Goal: Task Accomplishment & Management: Complete application form

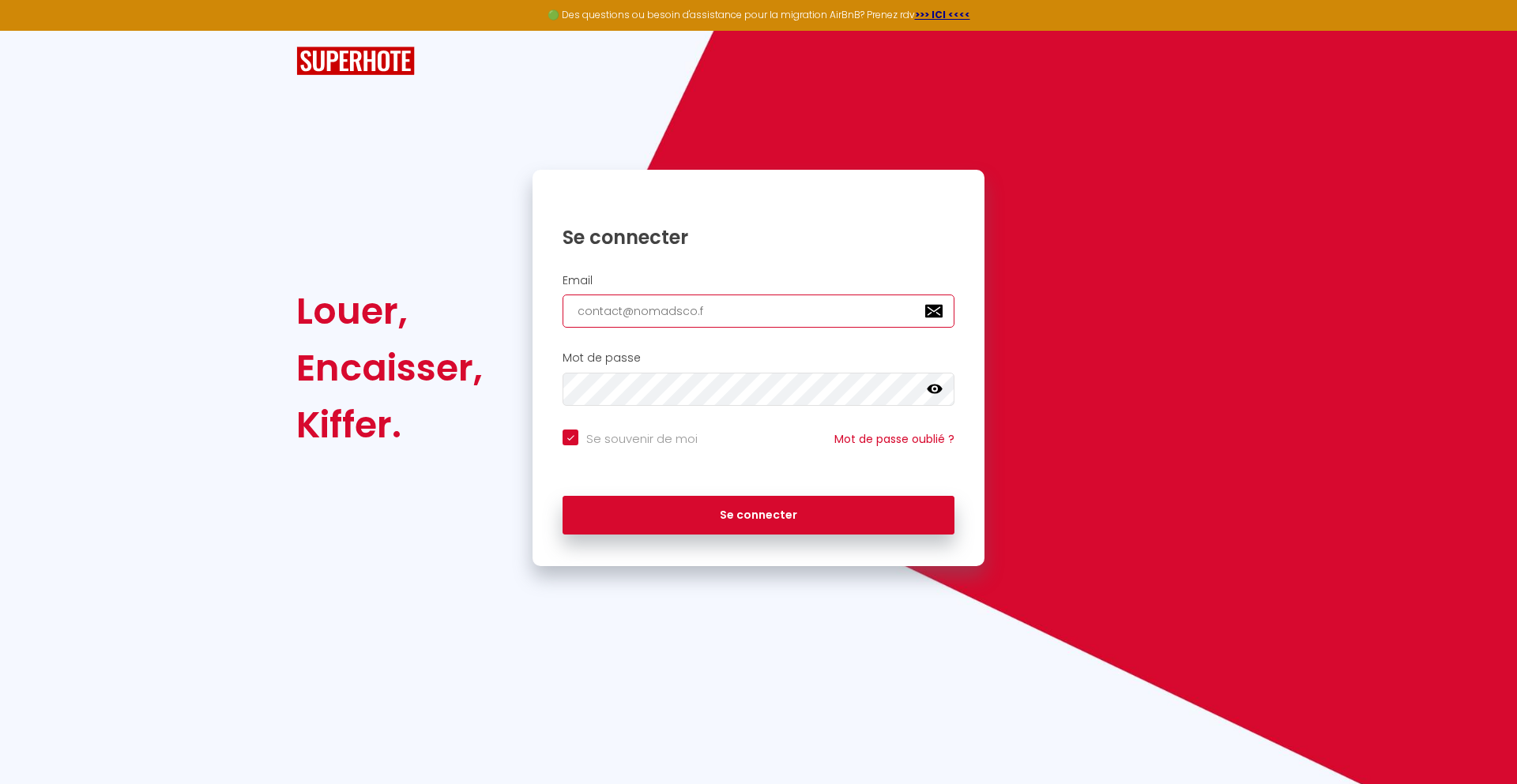
type input "[EMAIL_ADDRESS][DOMAIN_NAME]"
checkbox input "true"
type input "[EMAIL_ADDRESS][DOMAIN_NAME]"
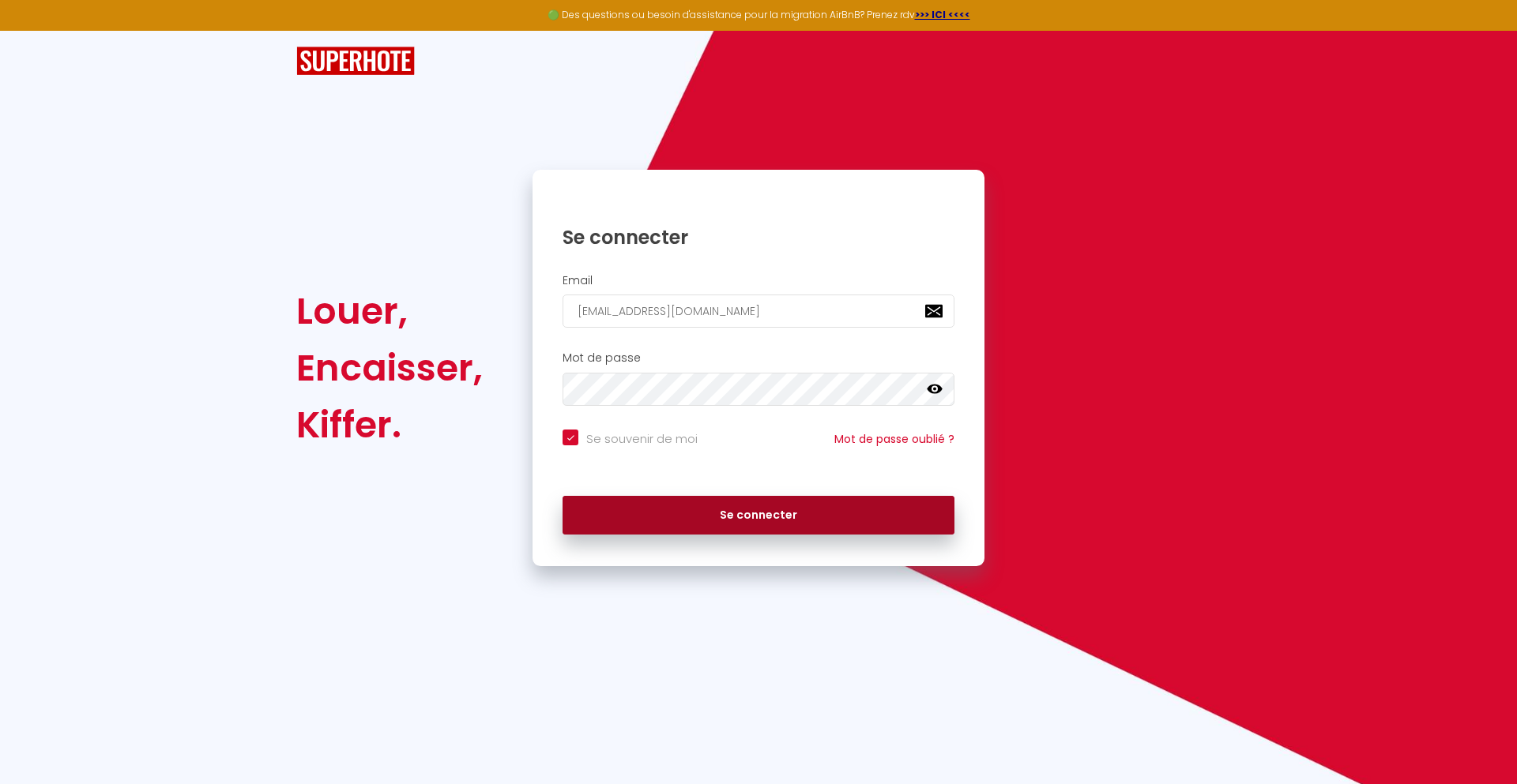
click at [758, 515] on button "Se connecter" at bounding box center [758, 516] width 392 height 40
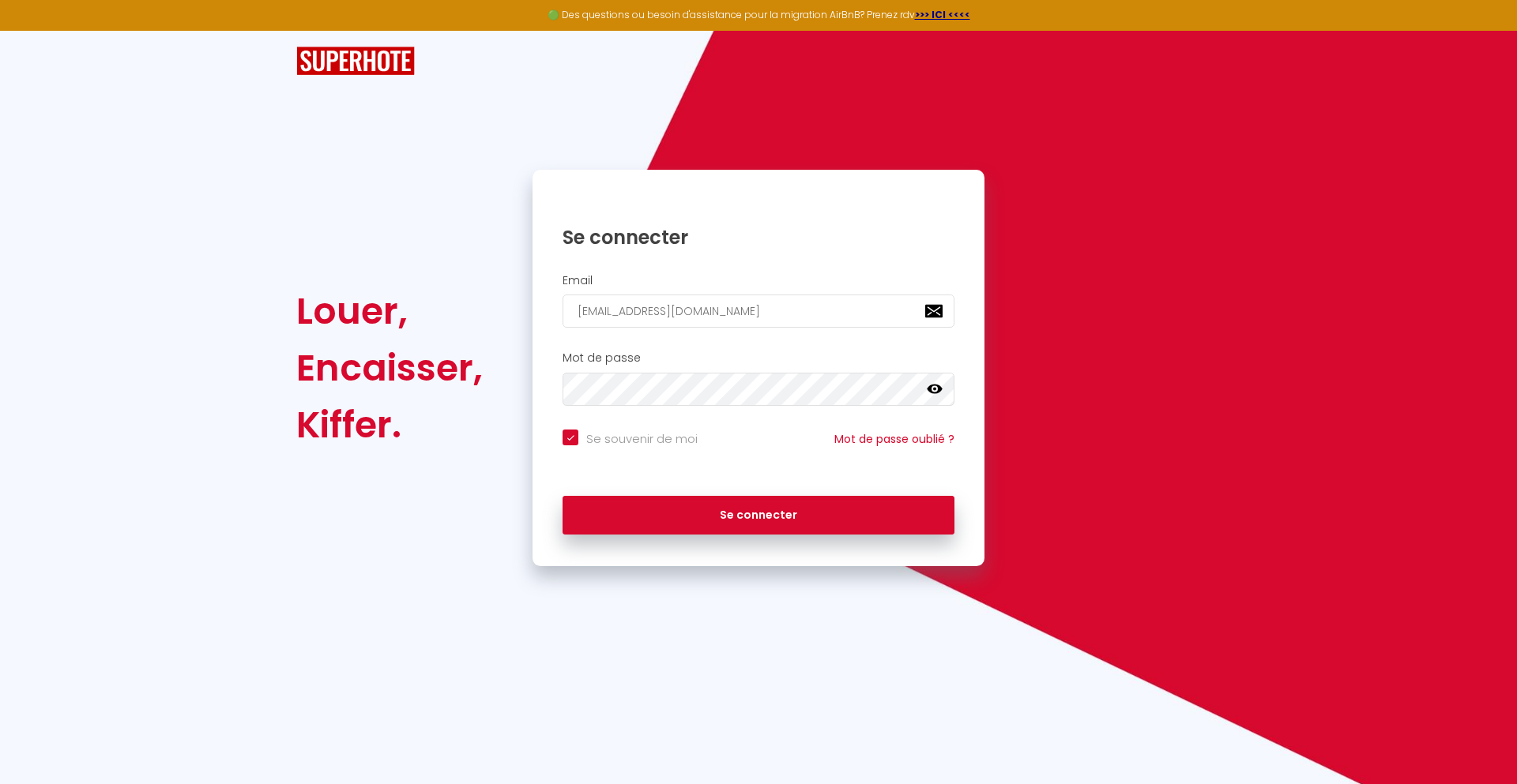
checkbox input "true"
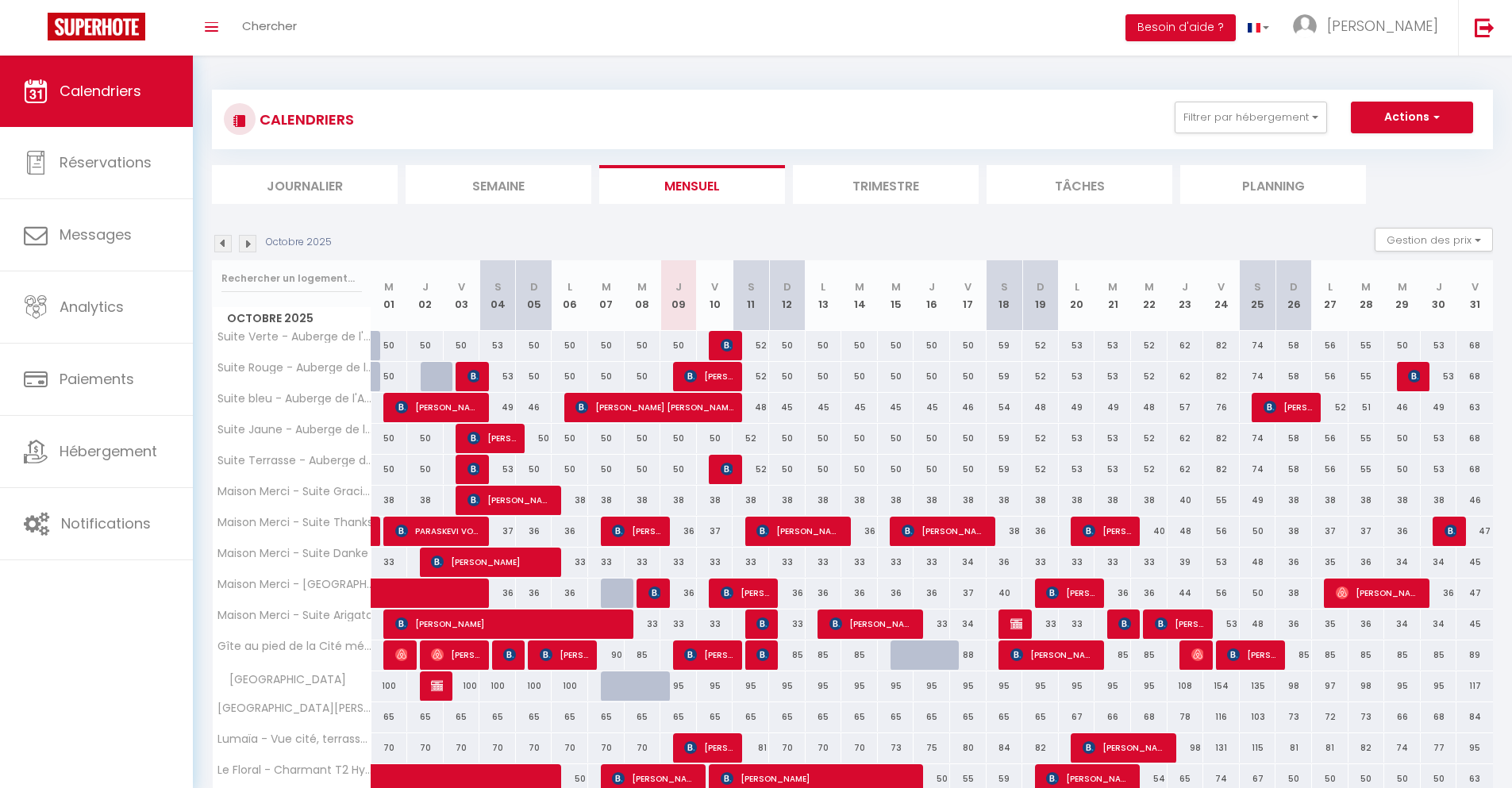
click at [304, 184] on li "Journalier" at bounding box center [304, 184] width 186 height 39
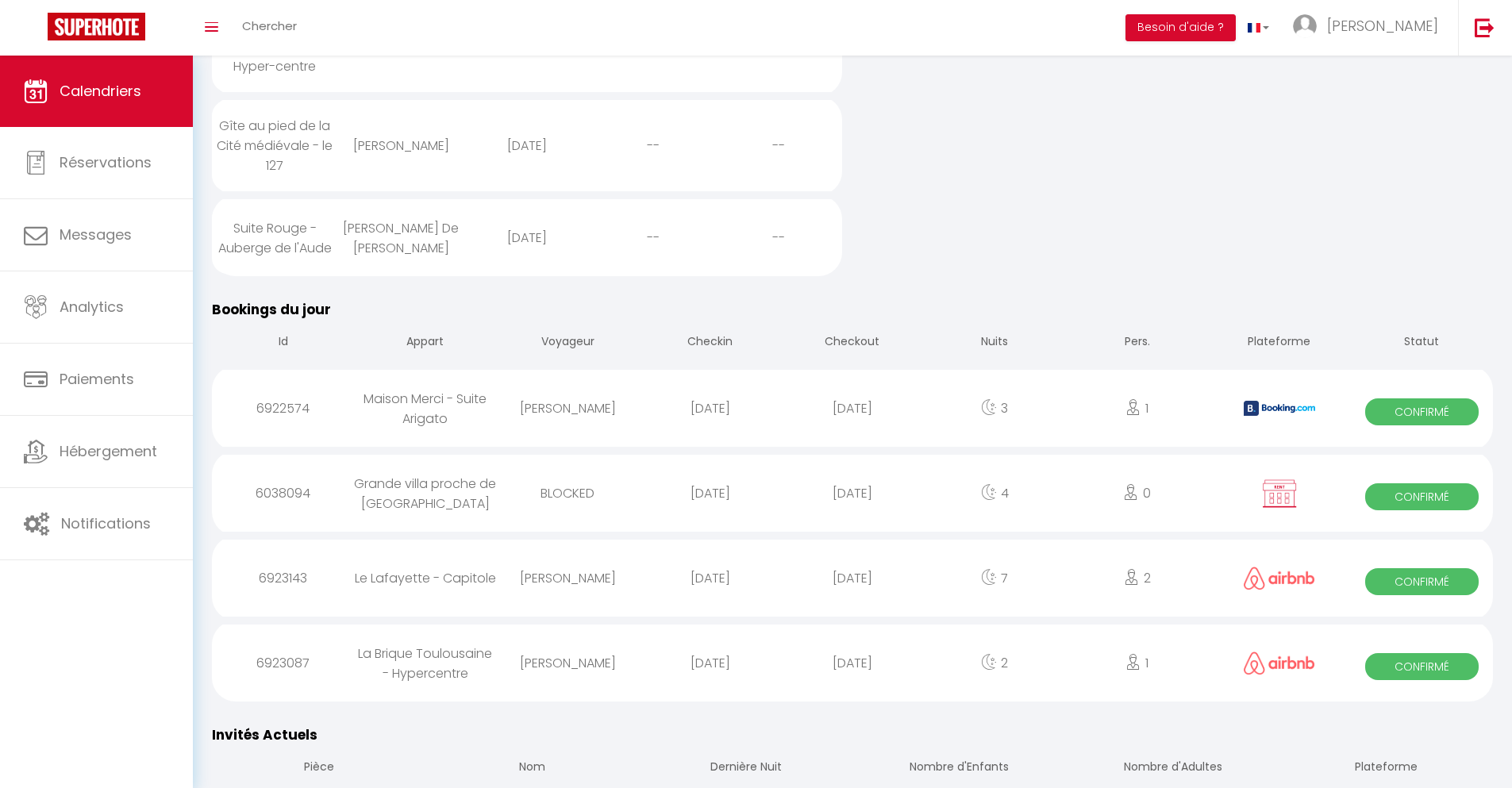
scroll to position [561, 0]
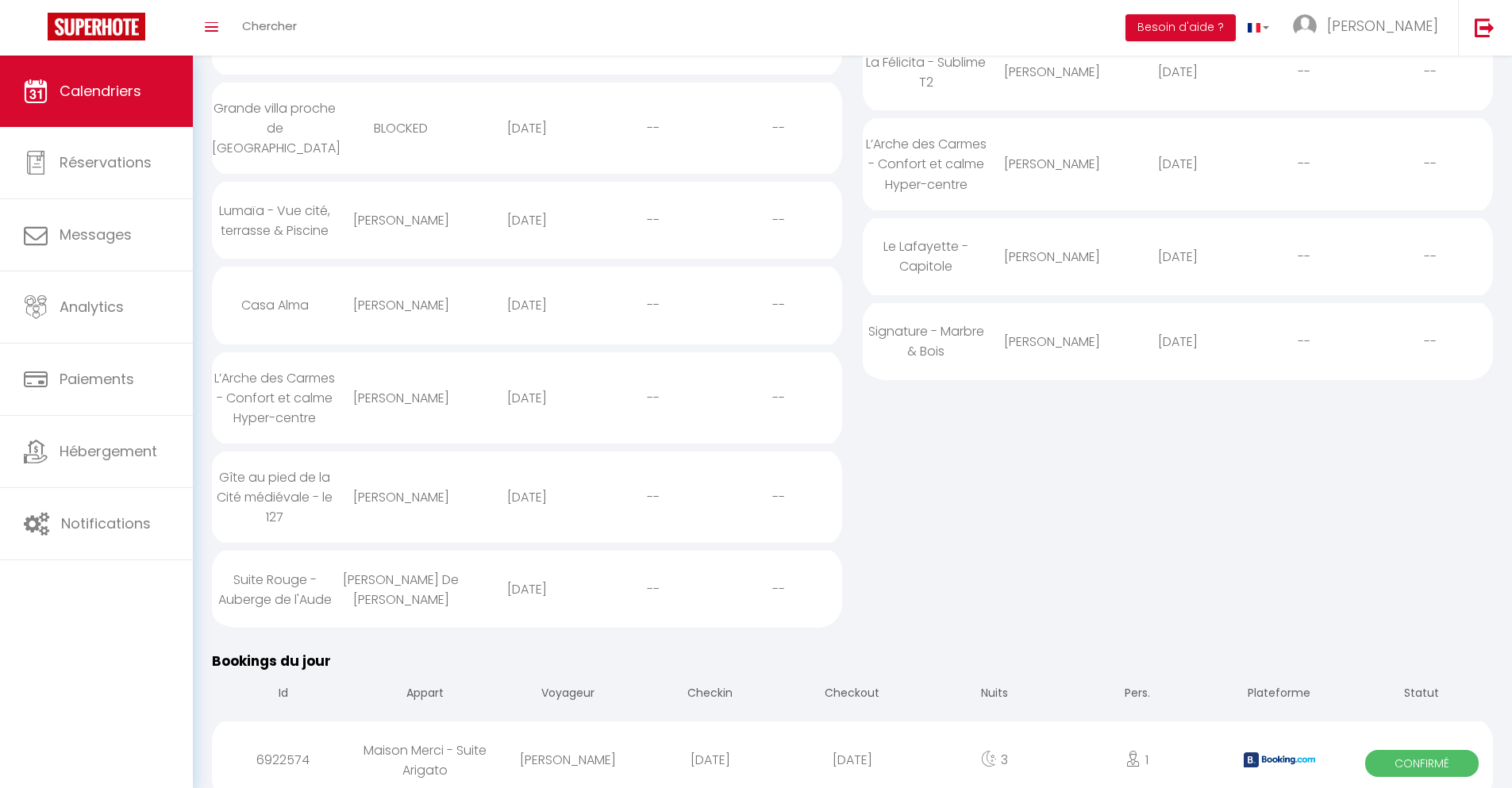
click at [853, 745] on div "[DATE]" at bounding box center [853, 760] width 142 height 51
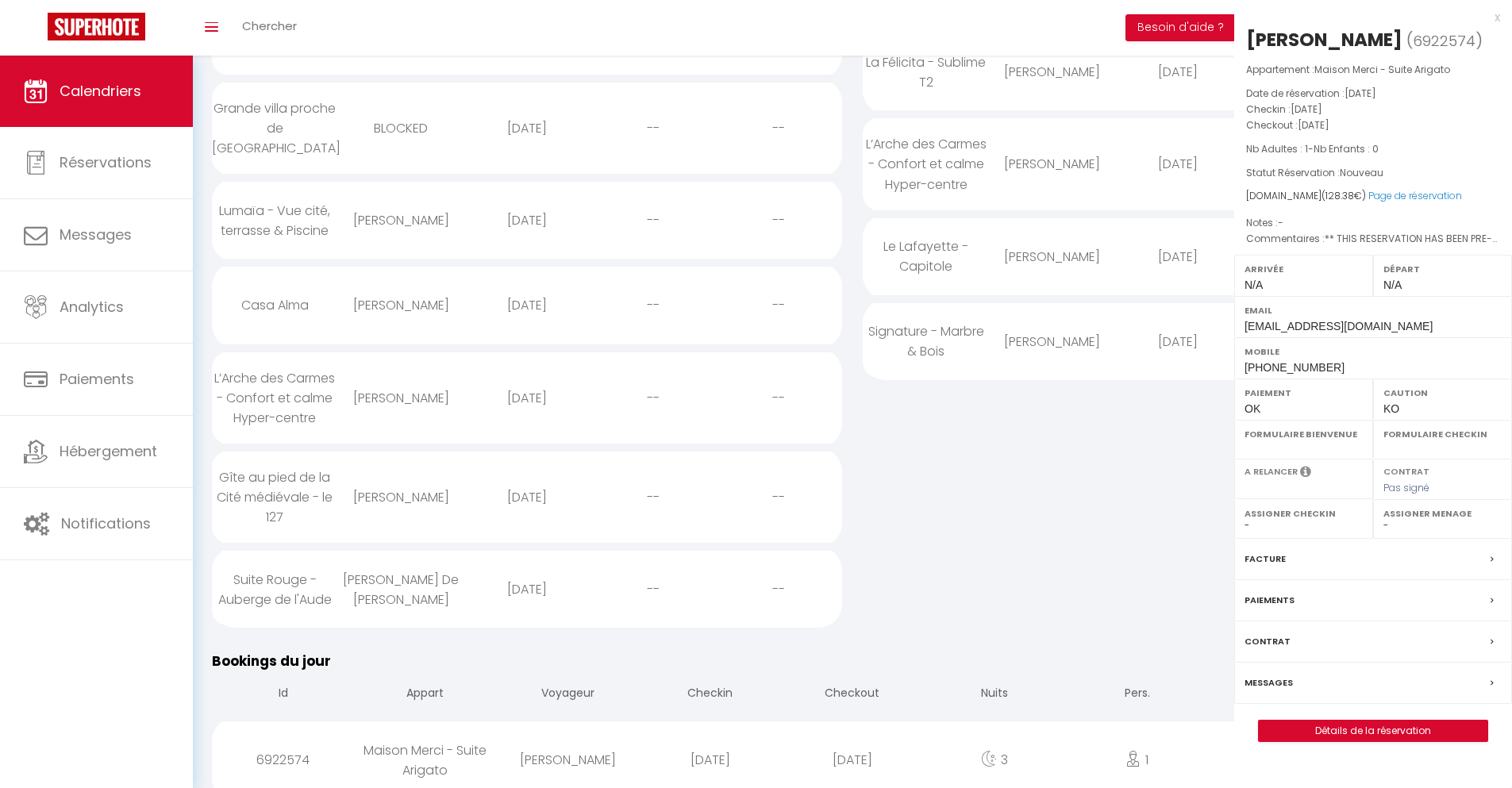
select select "0"
select select "1"
select select
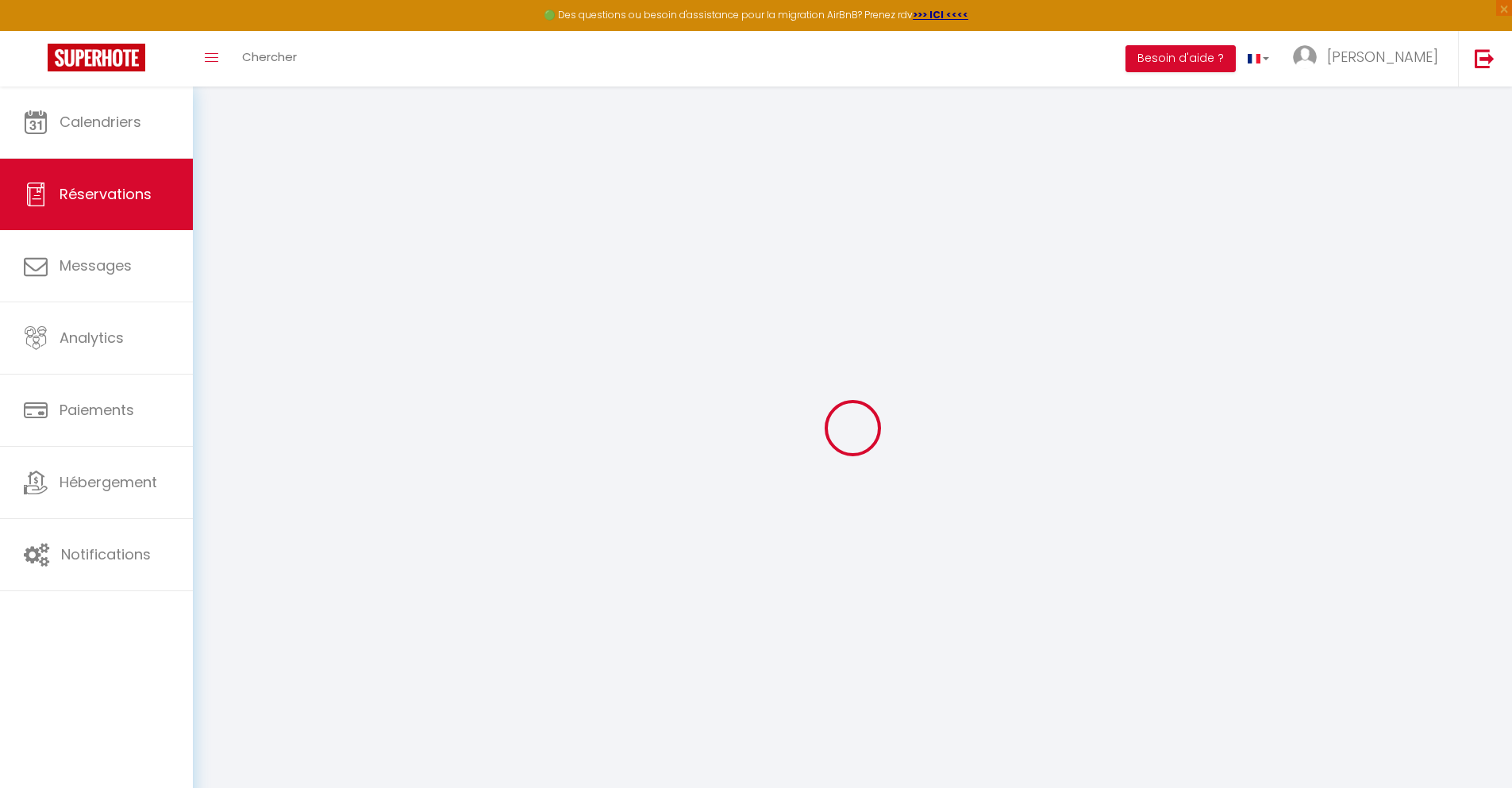
select select
checkbox input "false"
select select
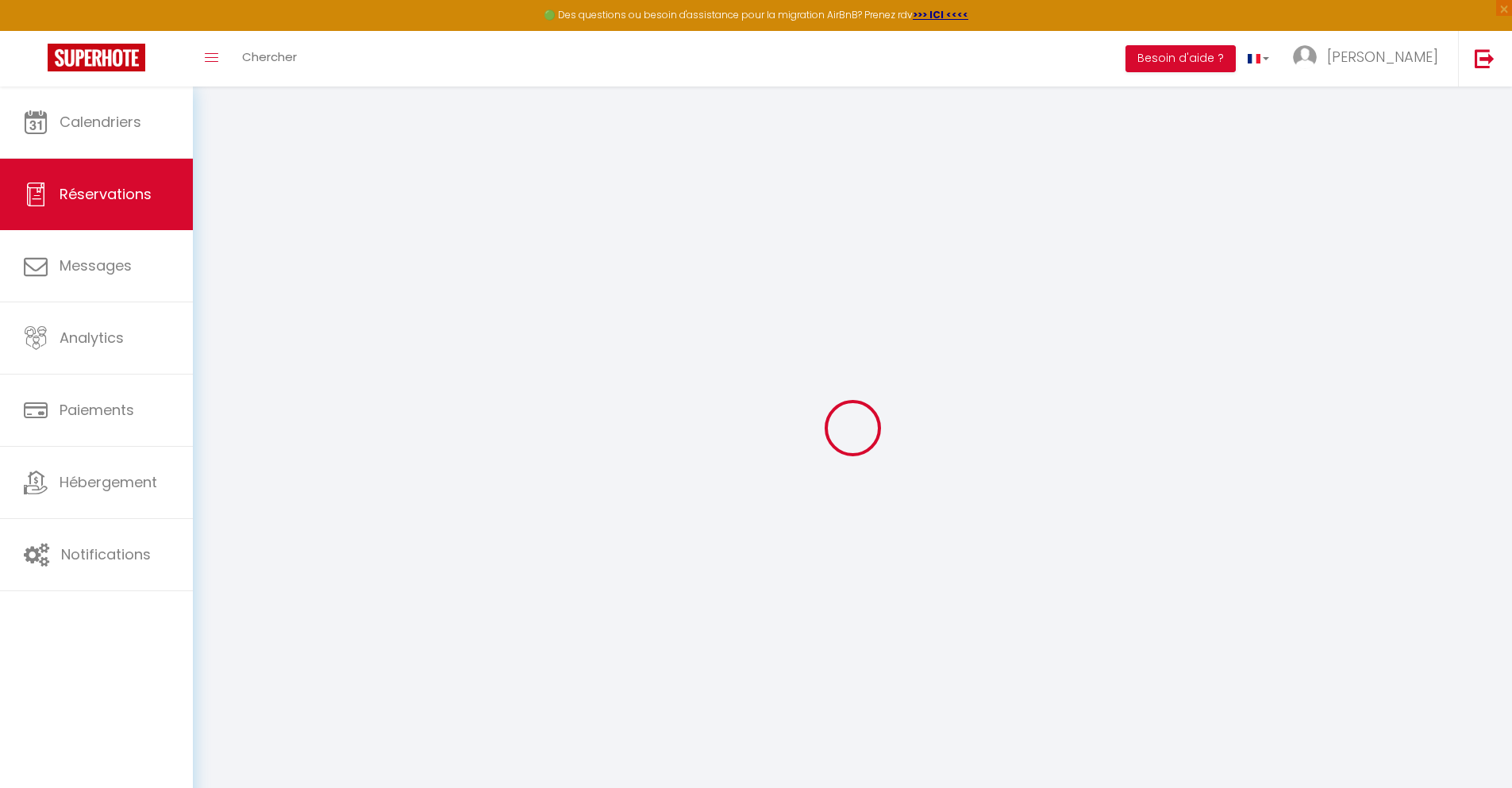
checkbox input "false"
type textarea "** THIS RESERVATION HAS BEEN PRE-PAID ** Reservation has a cancellation grace p…"
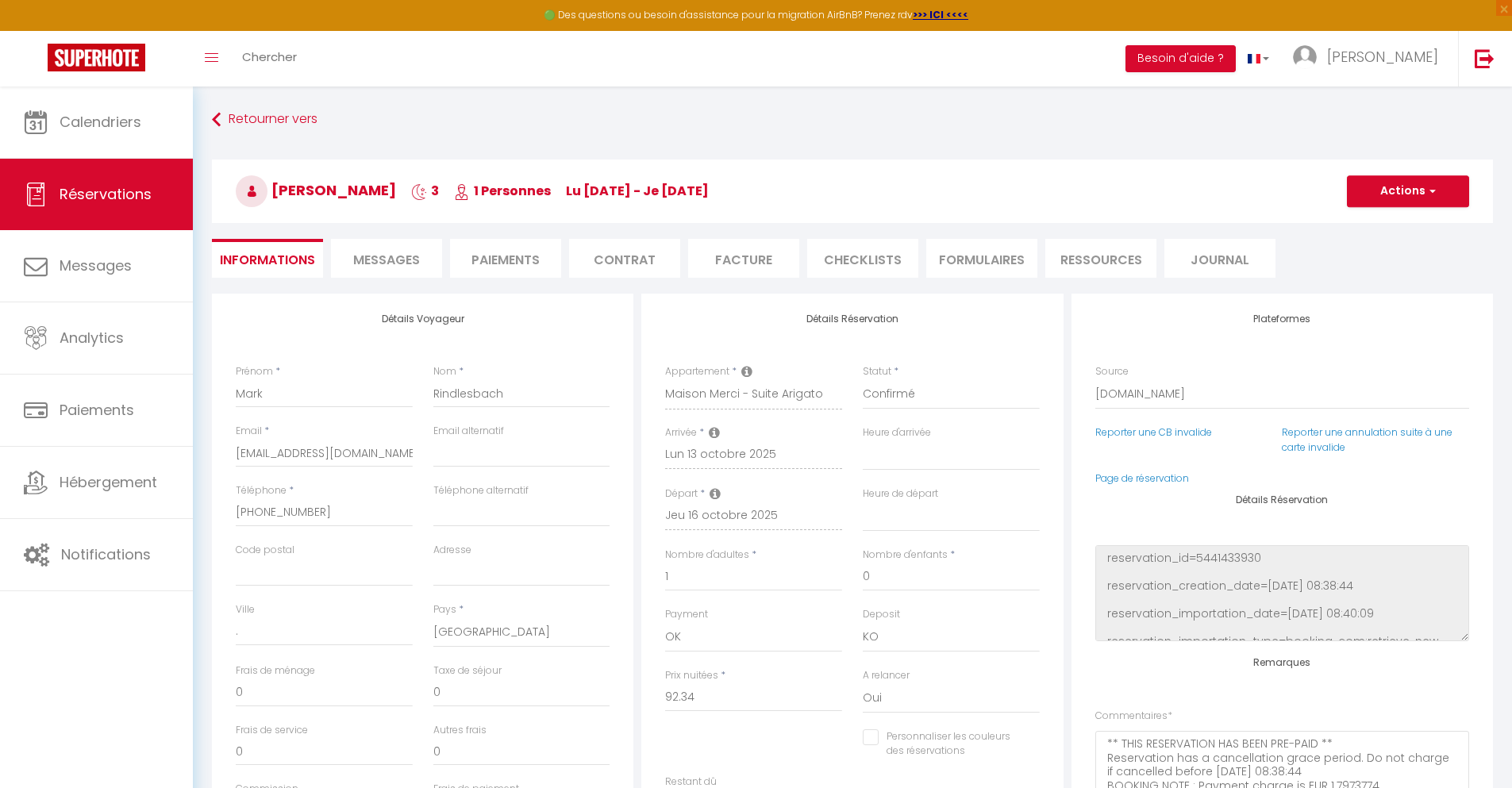
type input "30"
type input "6.04"
select select
checkbox input "false"
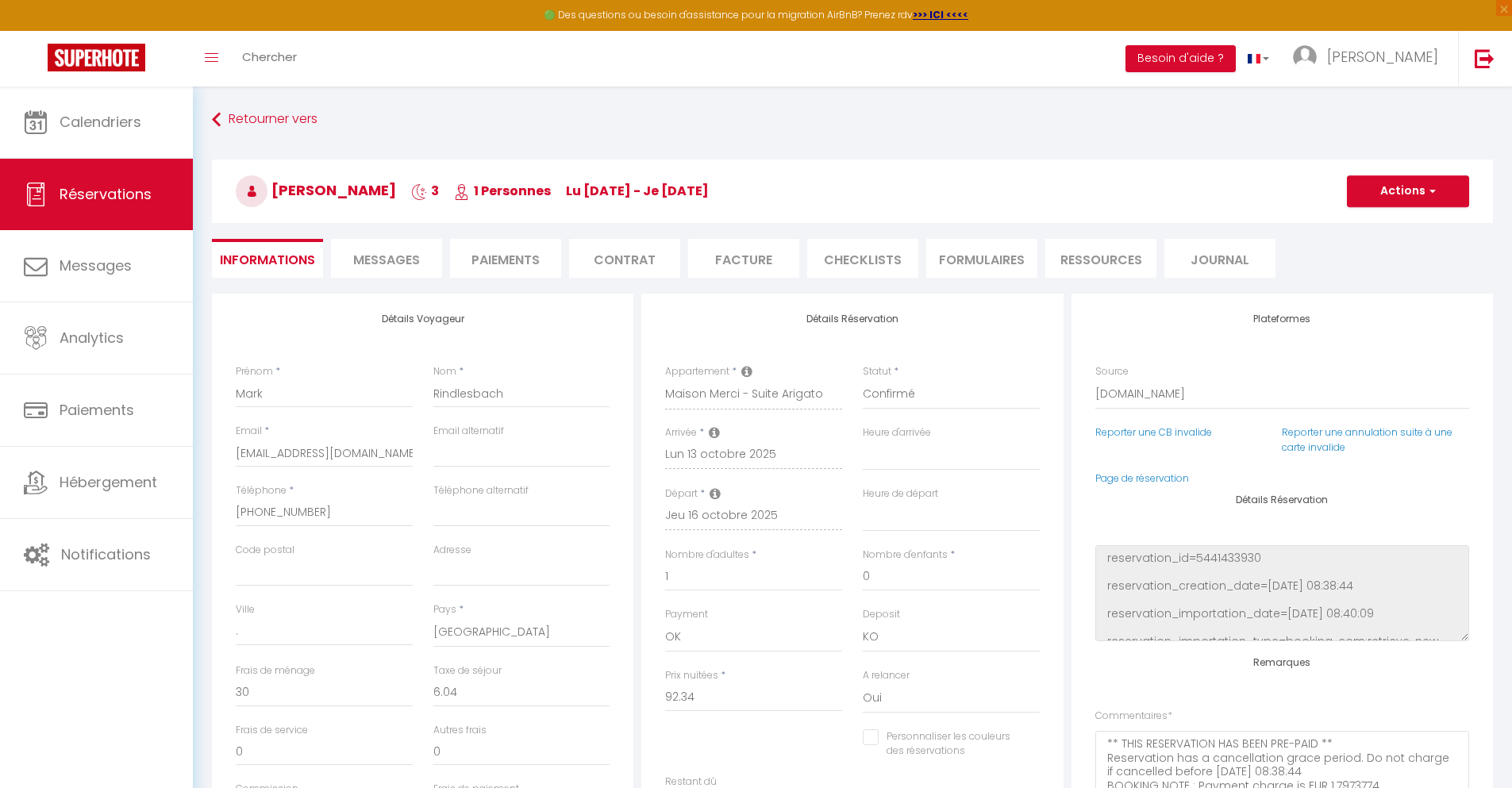
select select
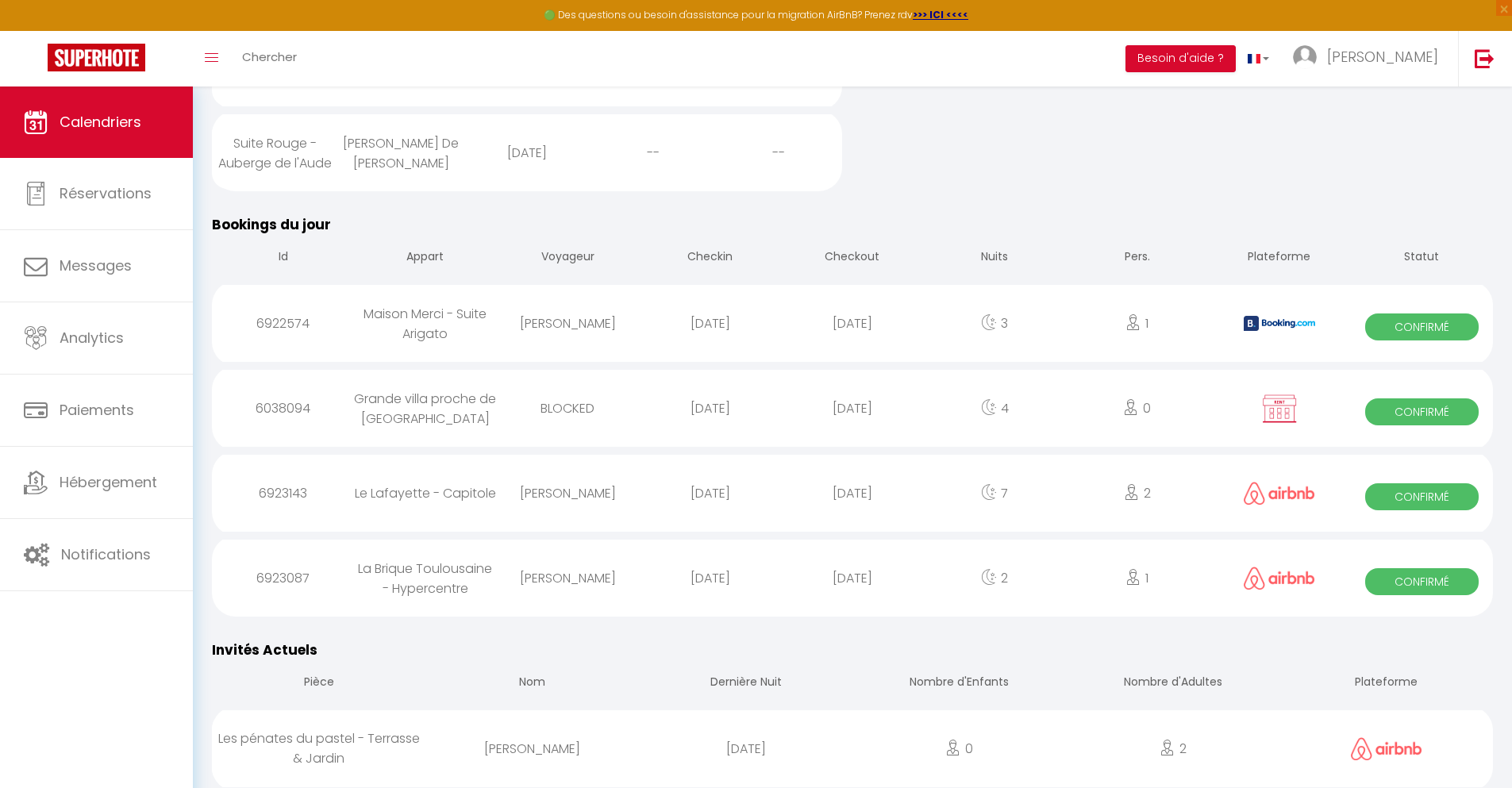
scroll to position [677, 0]
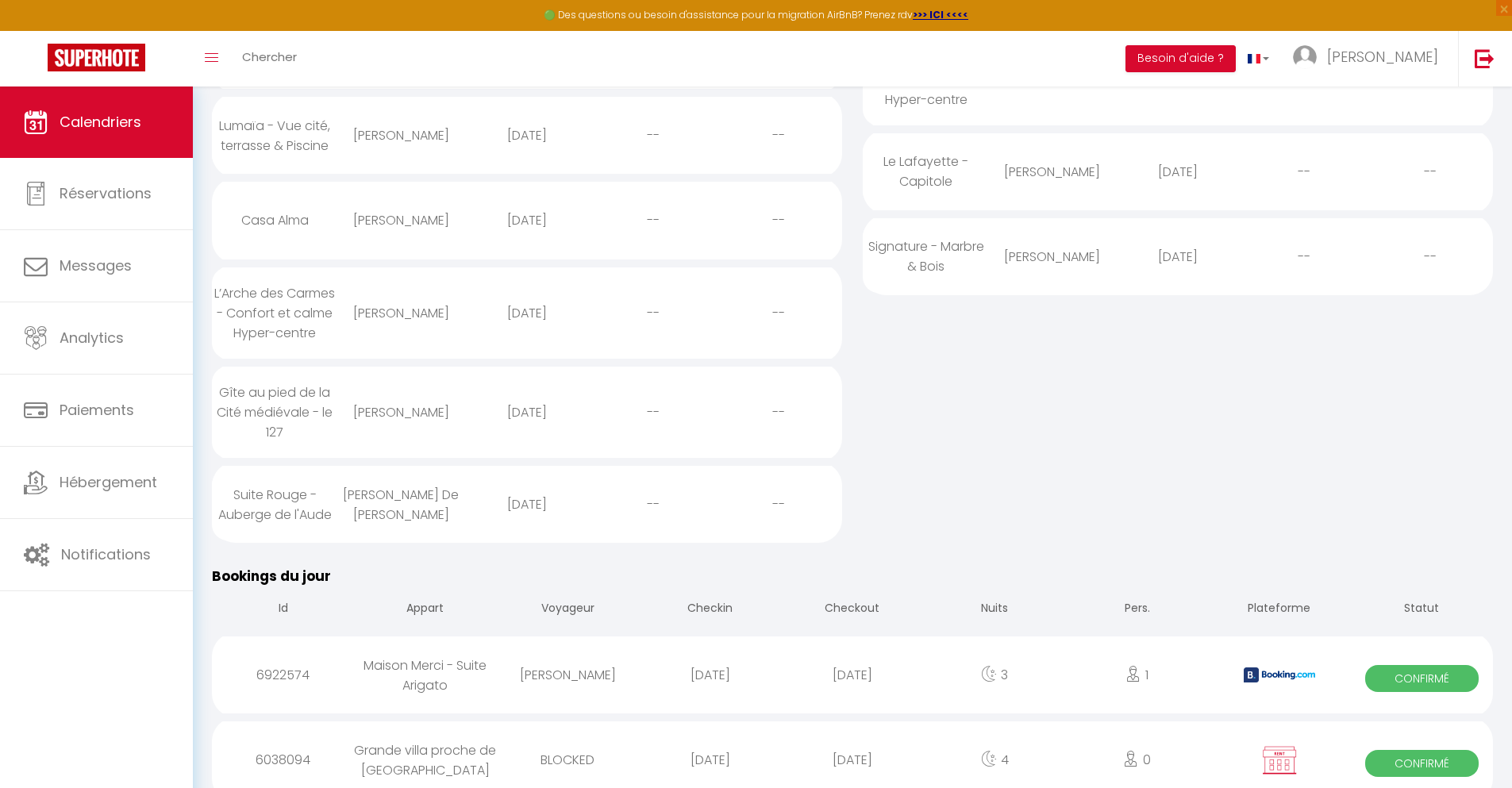
click at [853, 745] on div "[DATE]" at bounding box center [853, 760] width 142 height 51
select select "0"
select select "1"
select select
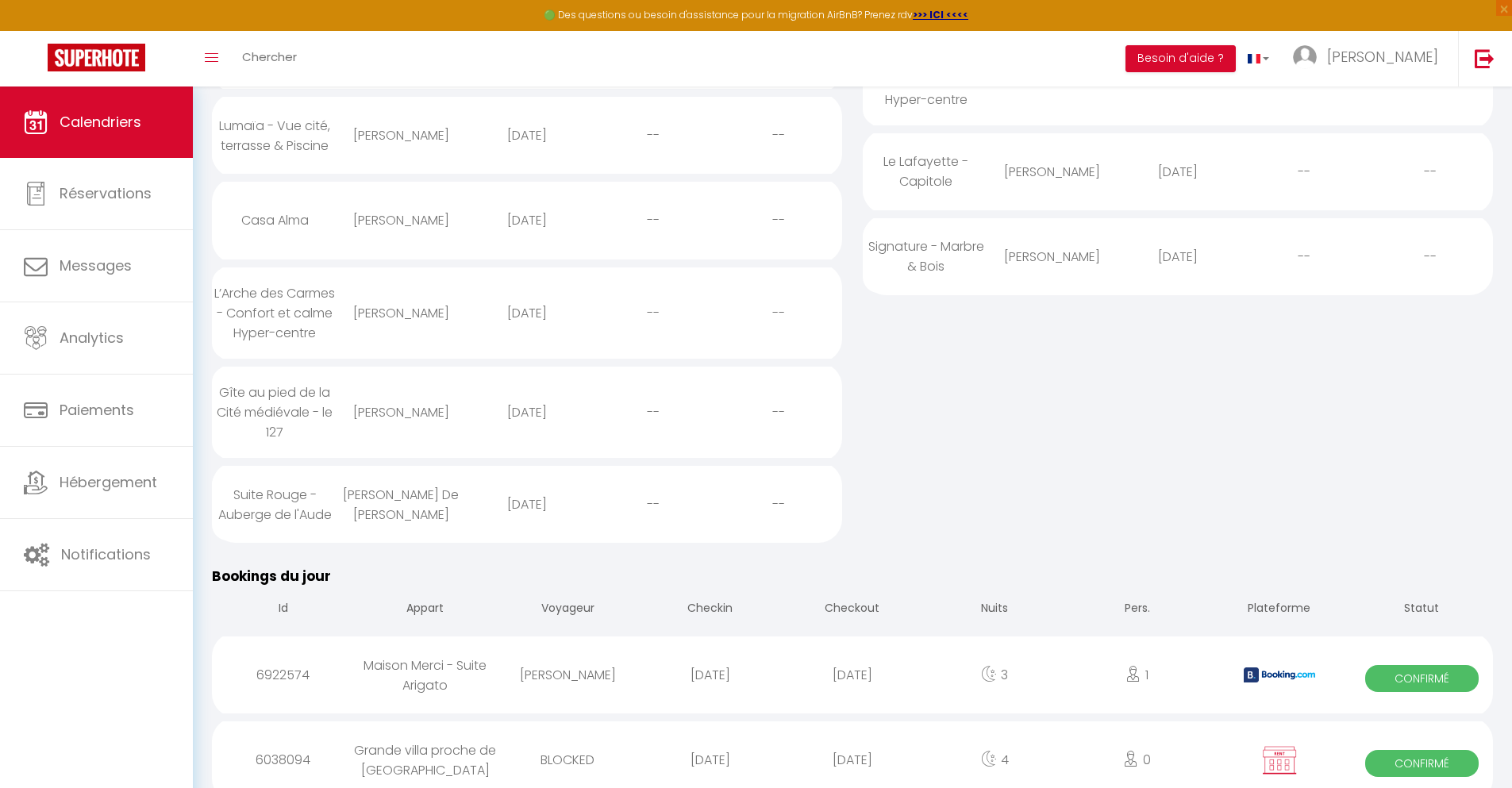
select select
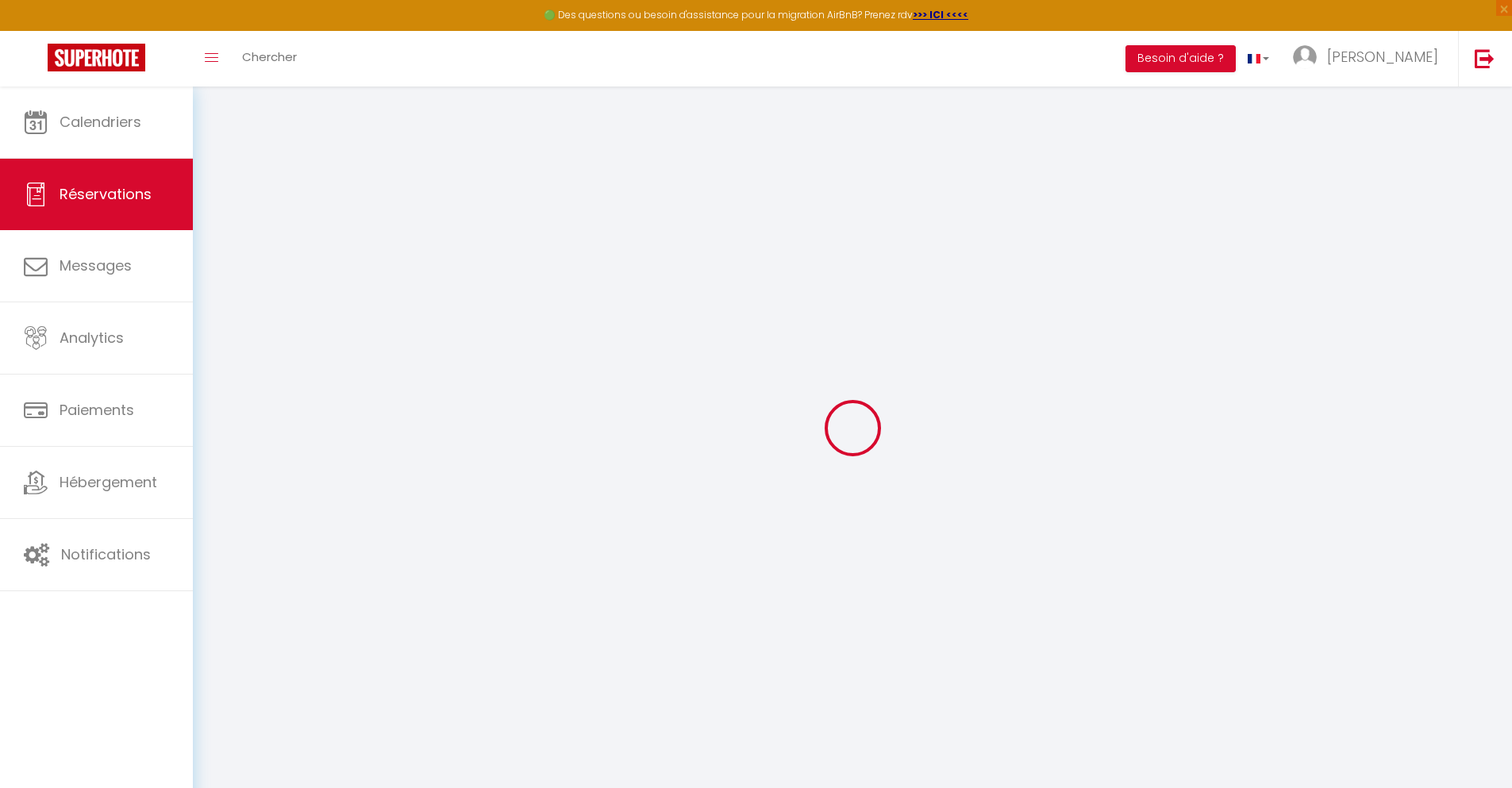
select select
checkbox input "false"
select select
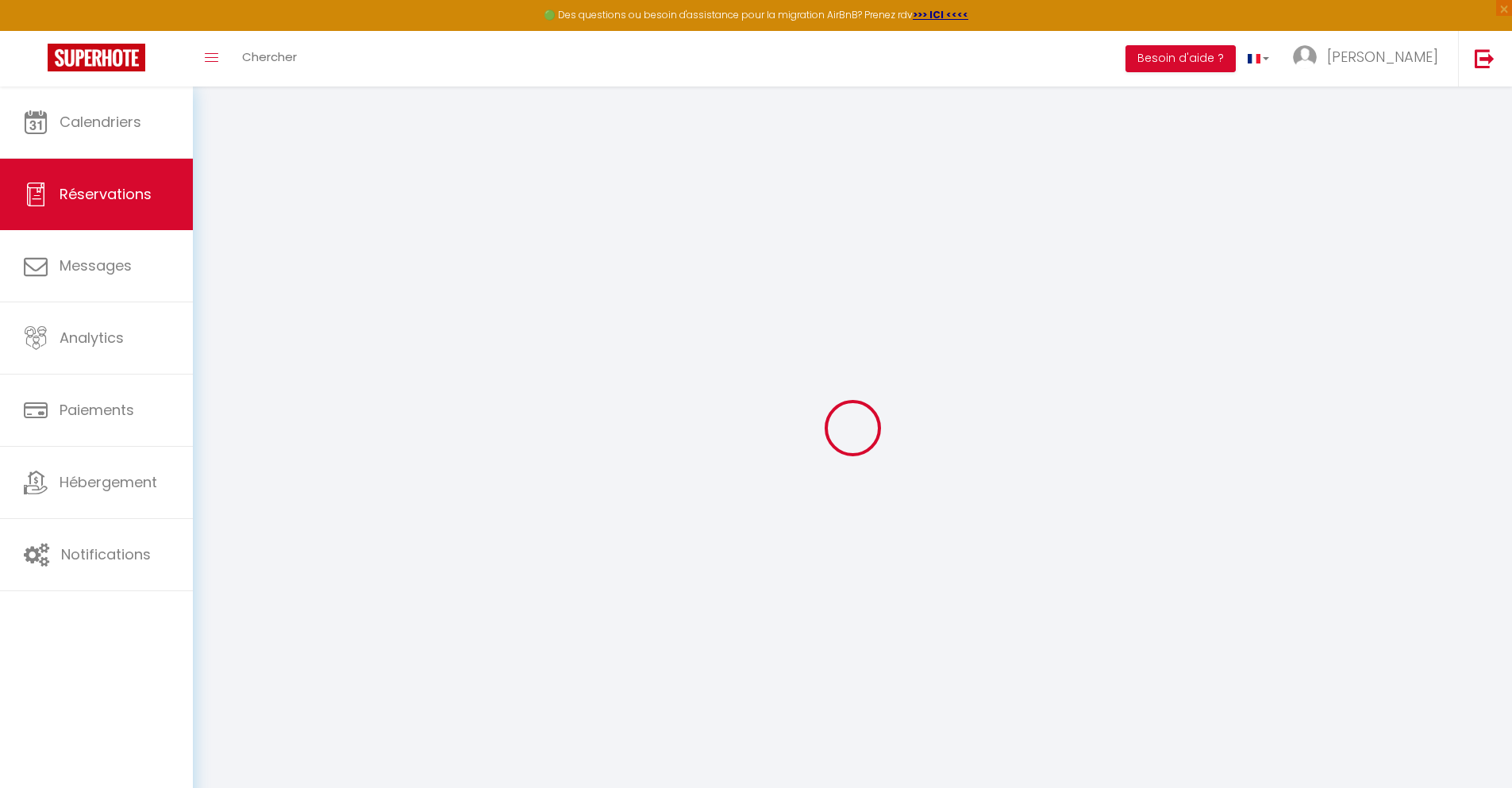
select select
checkbox input "false"
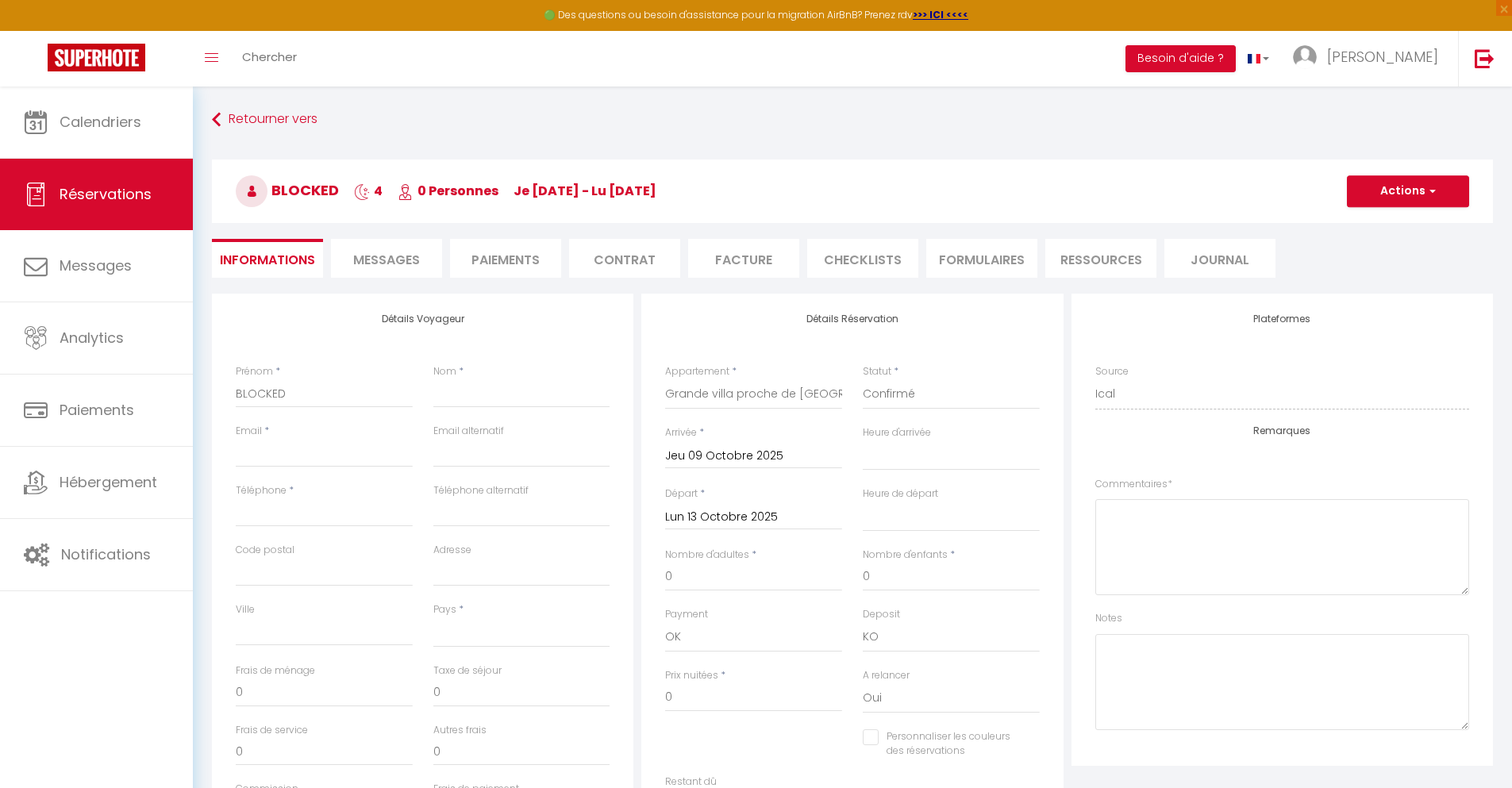
select select
checkbox input "false"
select select
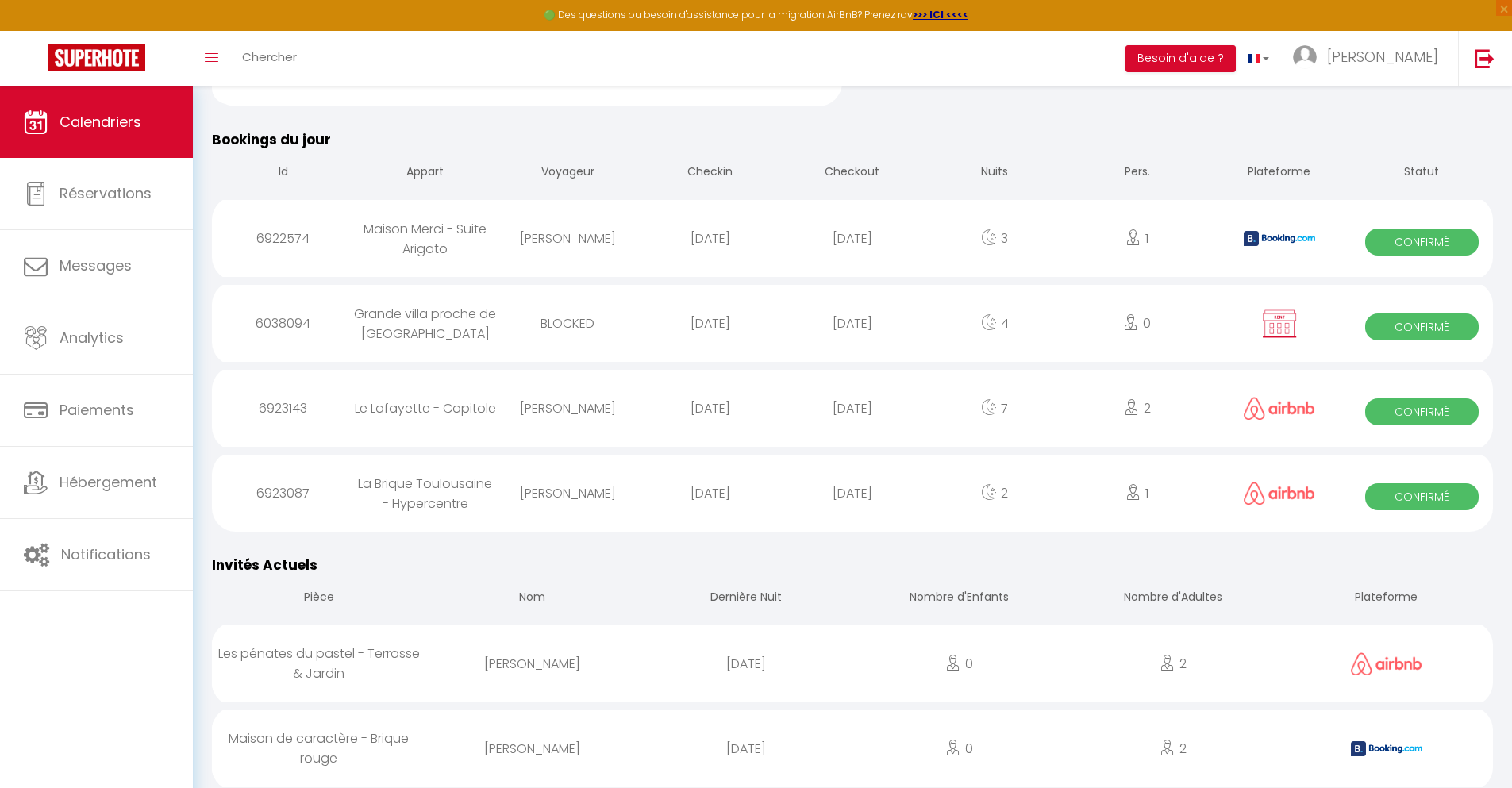
scroll to position [761, 0]
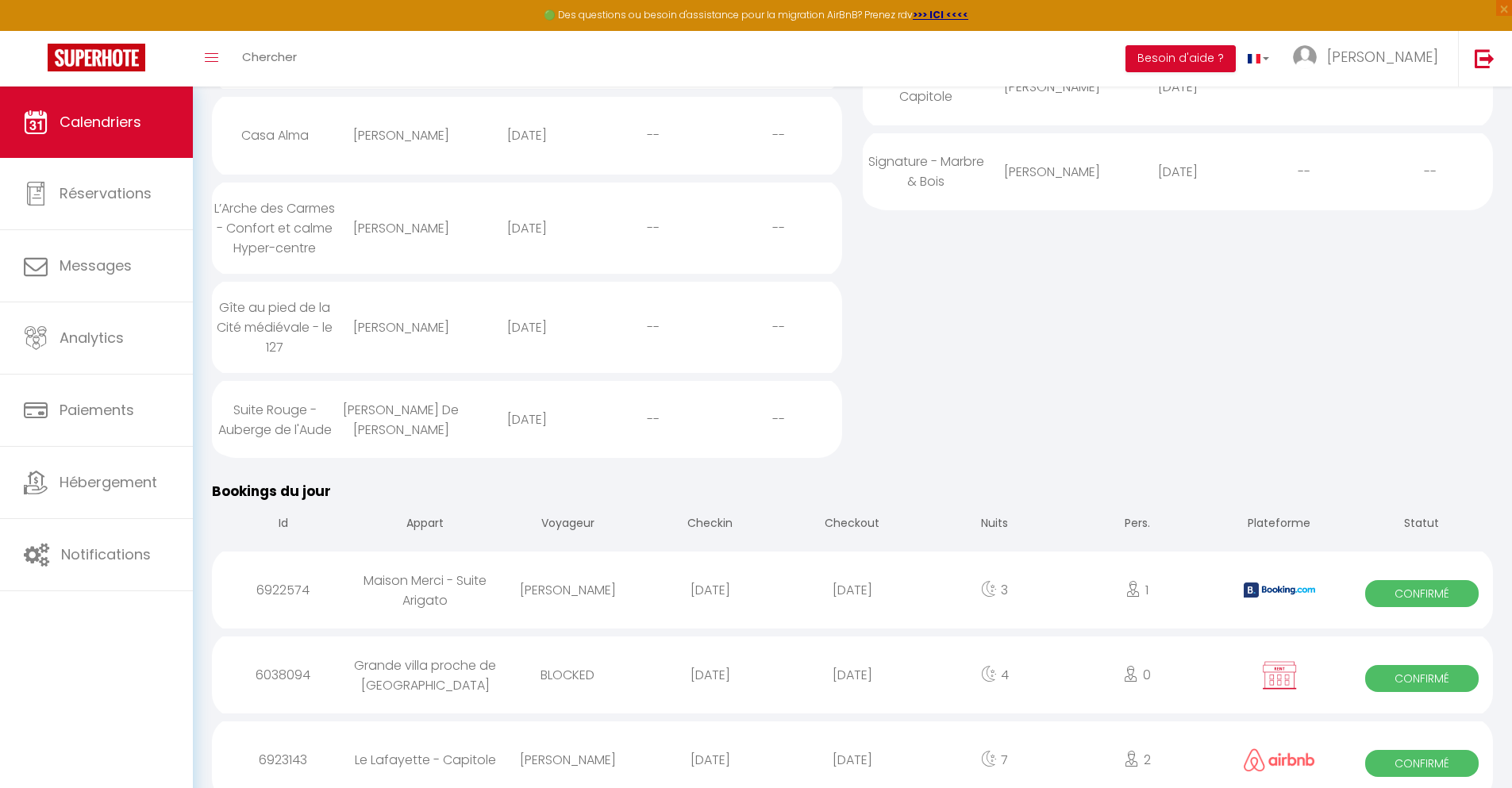
click at [853, 745] on div "[DATE]" at bounding box center [853, 760] width 142 height 51
select select "0"
select select "1"
select select
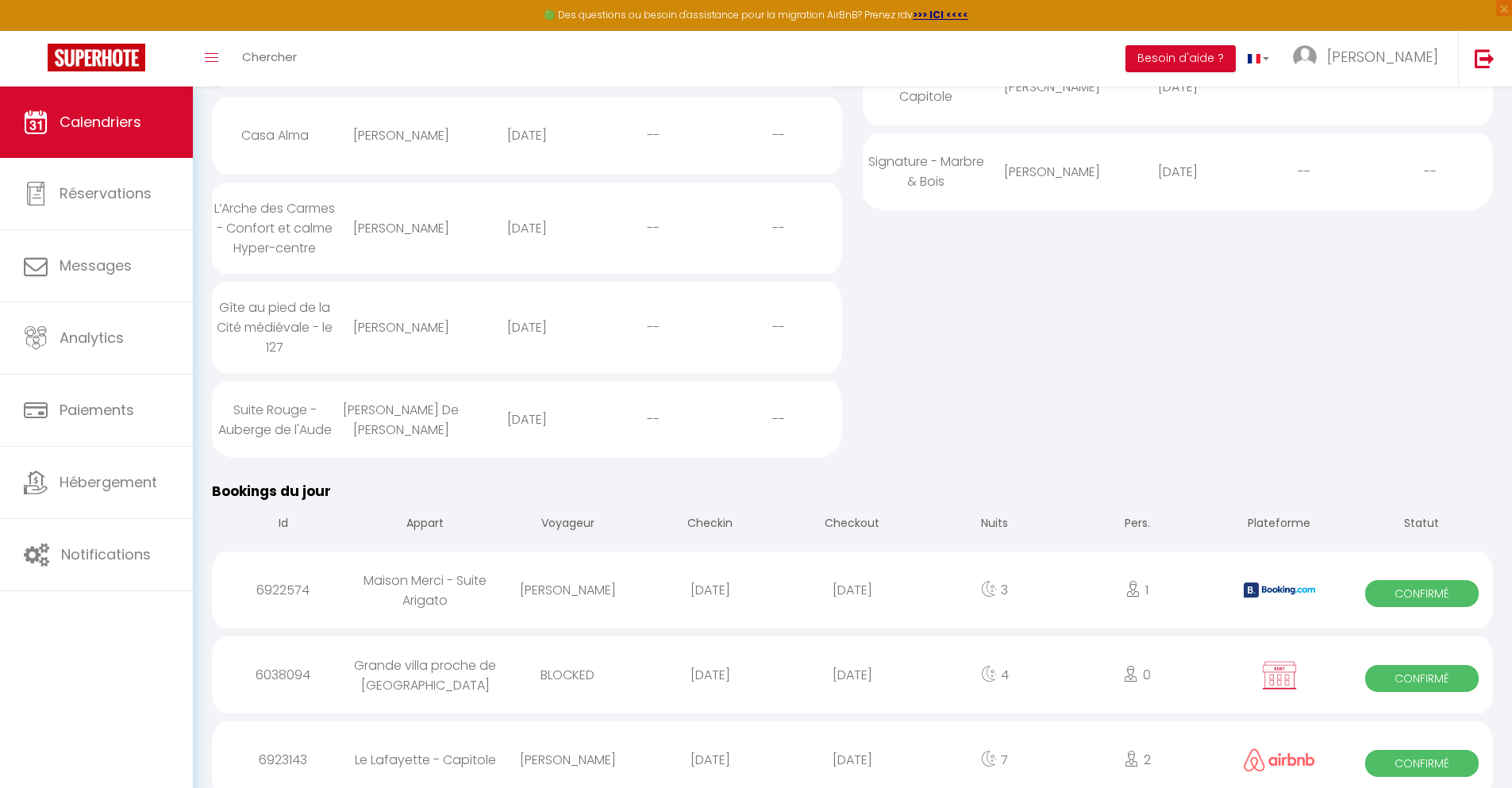
select select
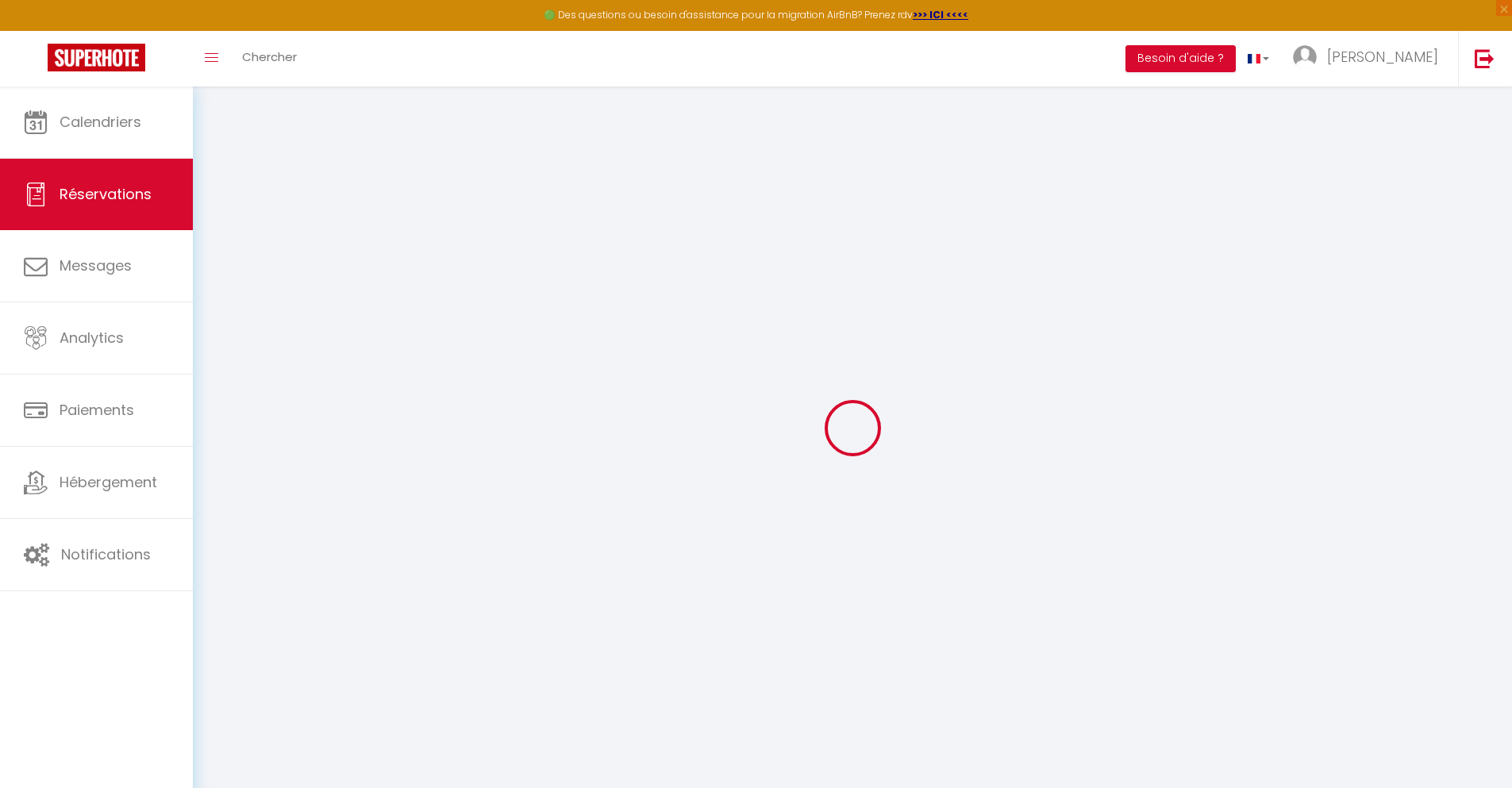
select select
checkbox input "false"
select select
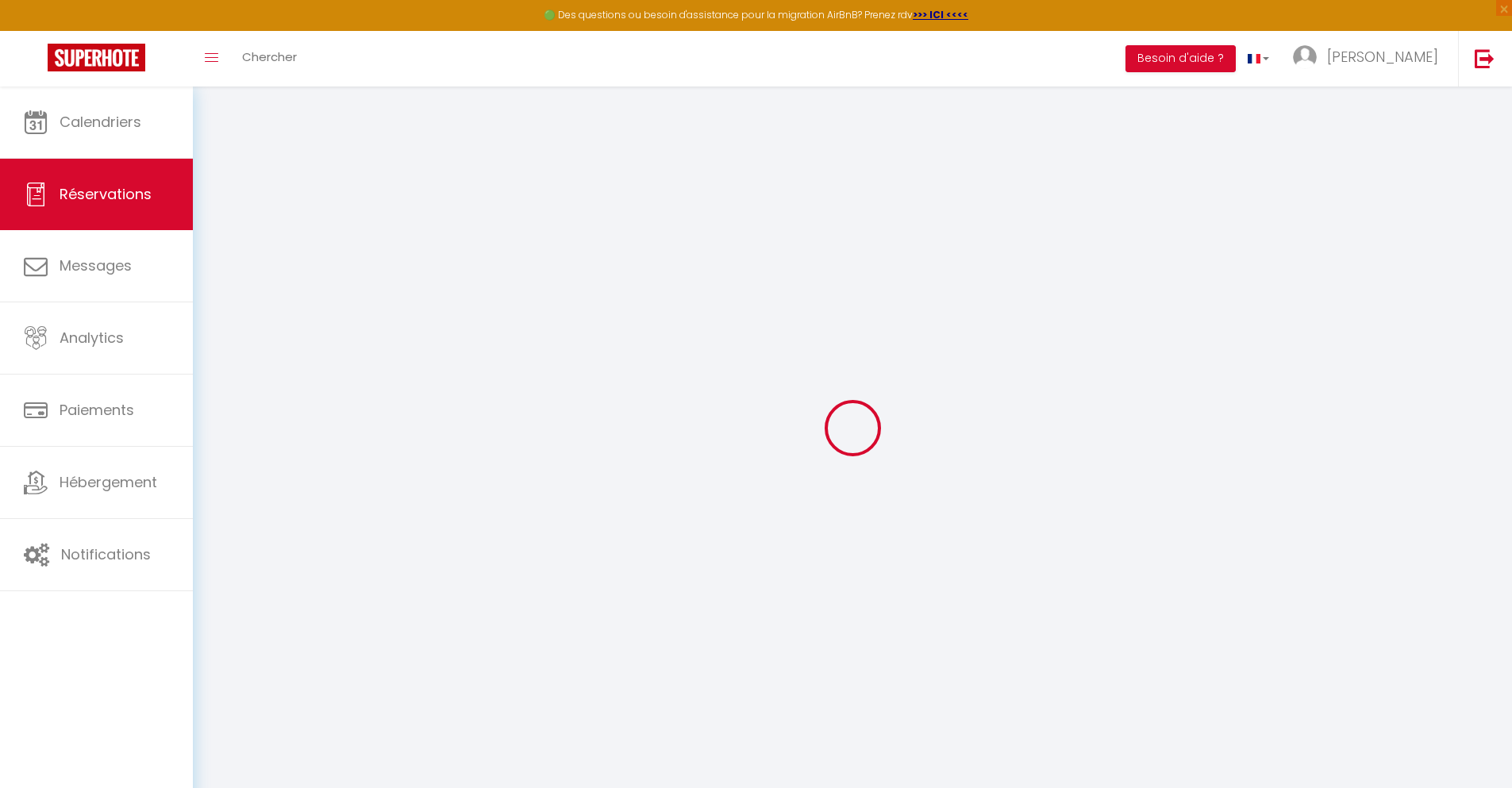
select select
checkbox input "false"
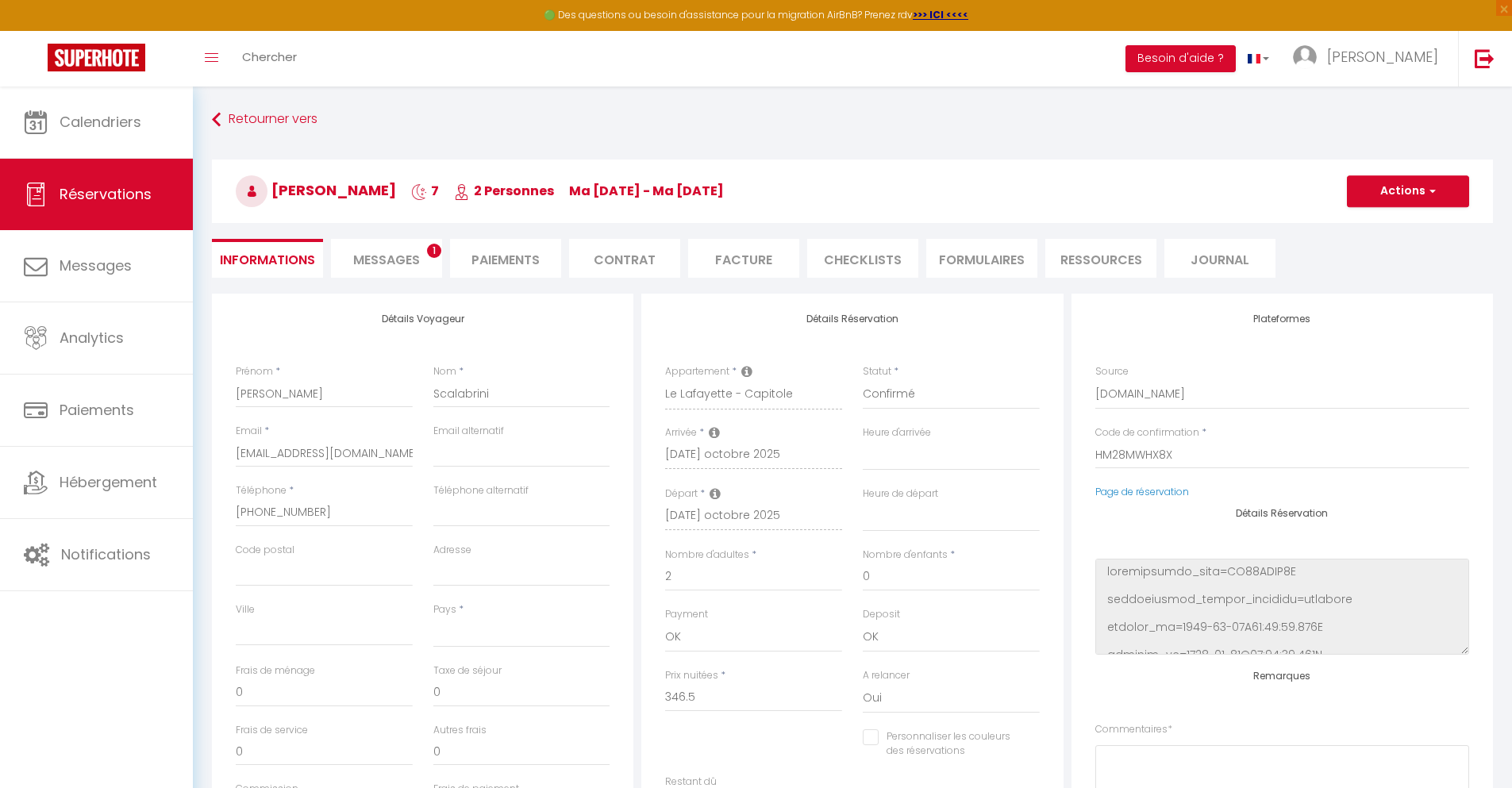
select select
type input "35"
type input "24.94"
select select
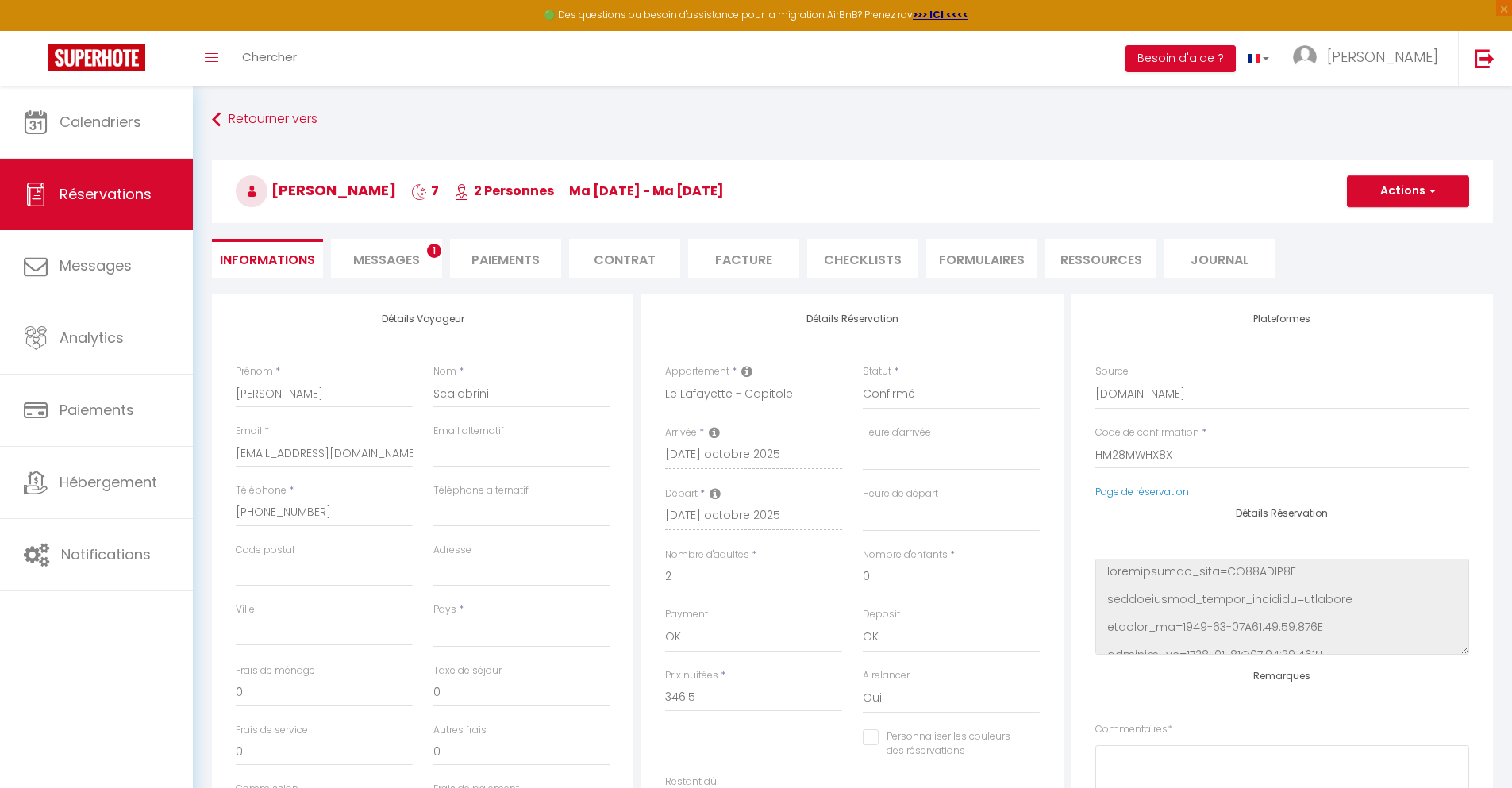
checkbox input "false"
select select
checkbox input "false"
select select
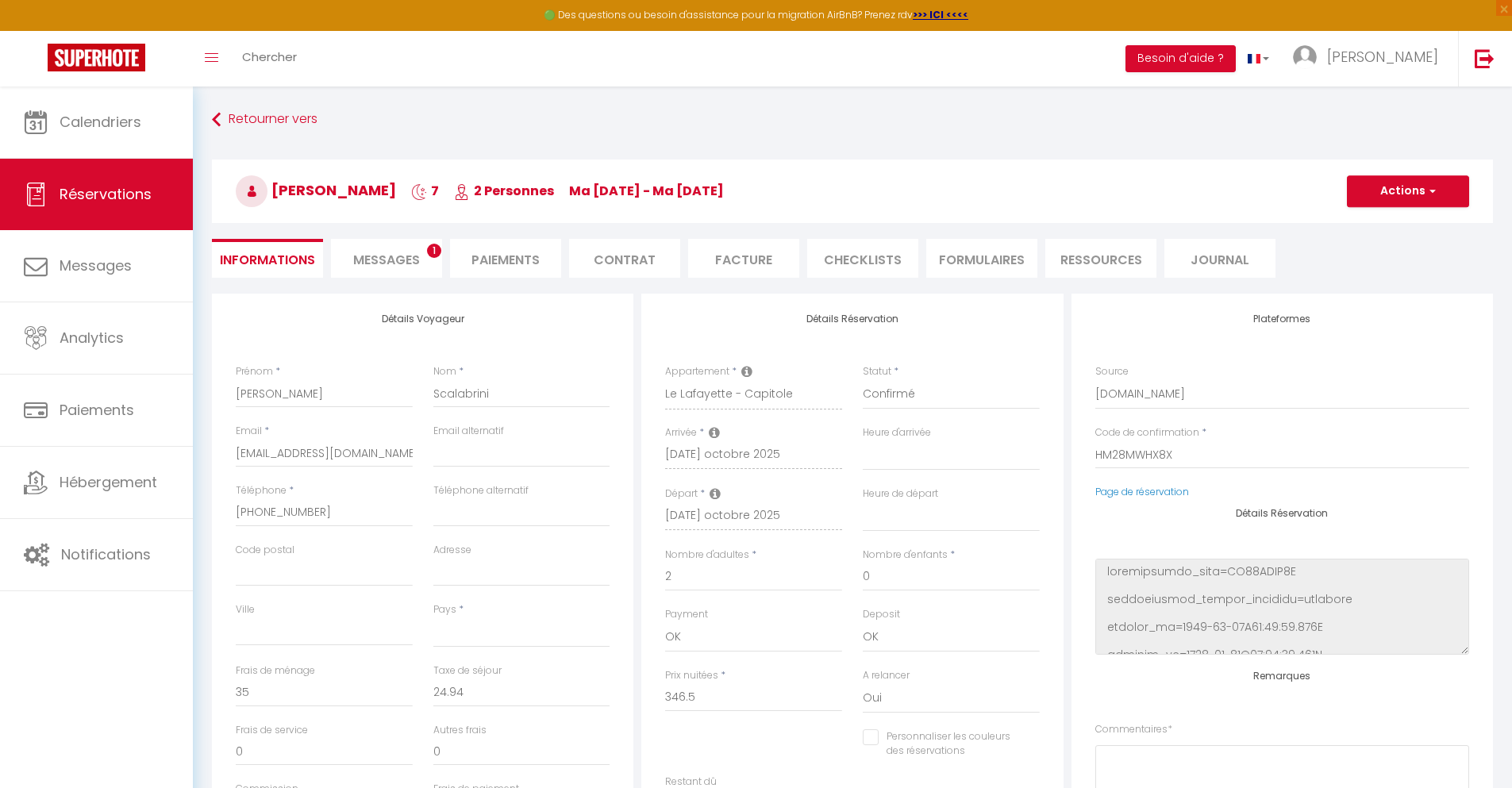
scroll to position [86, 0]
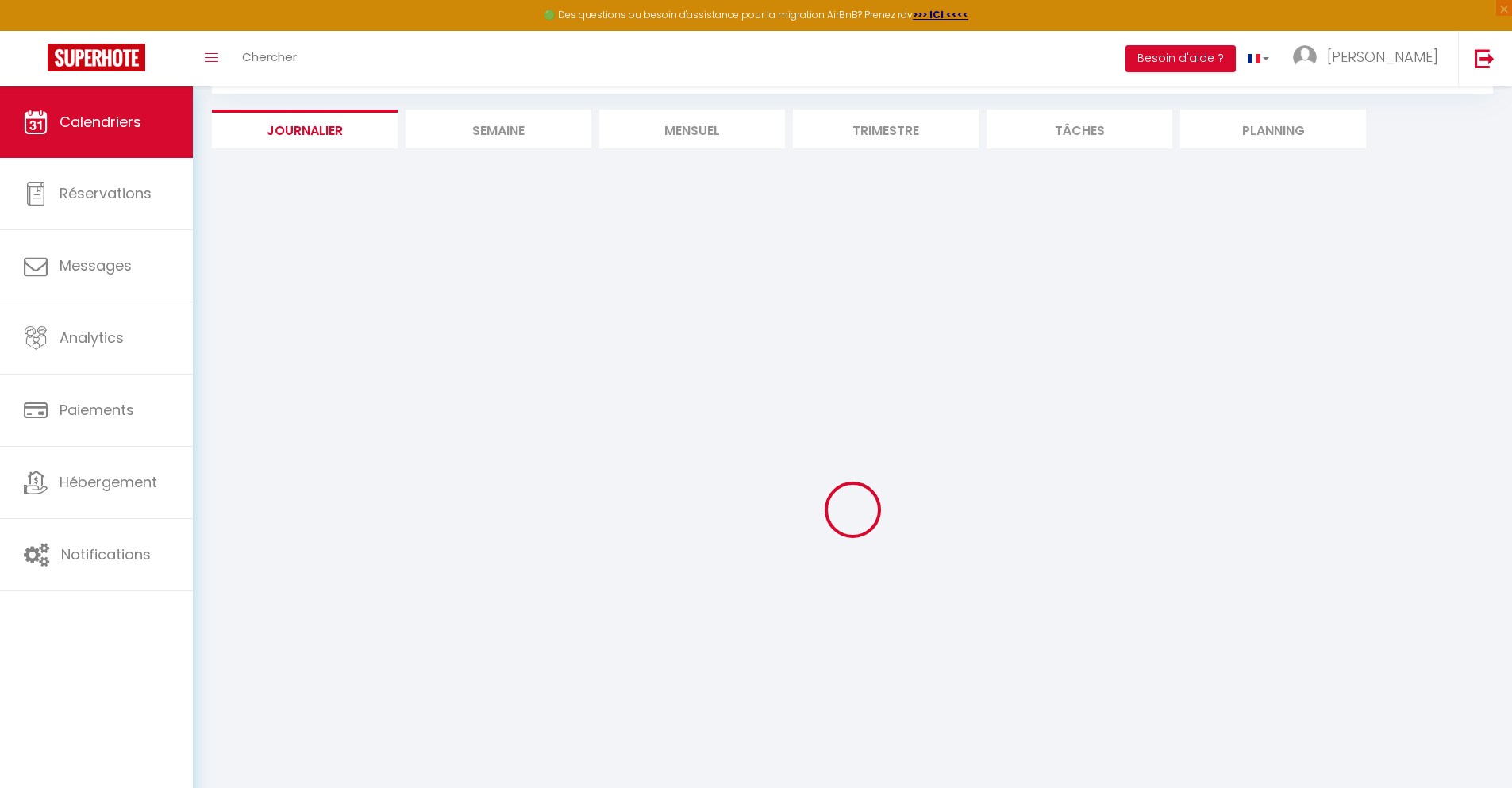
select select
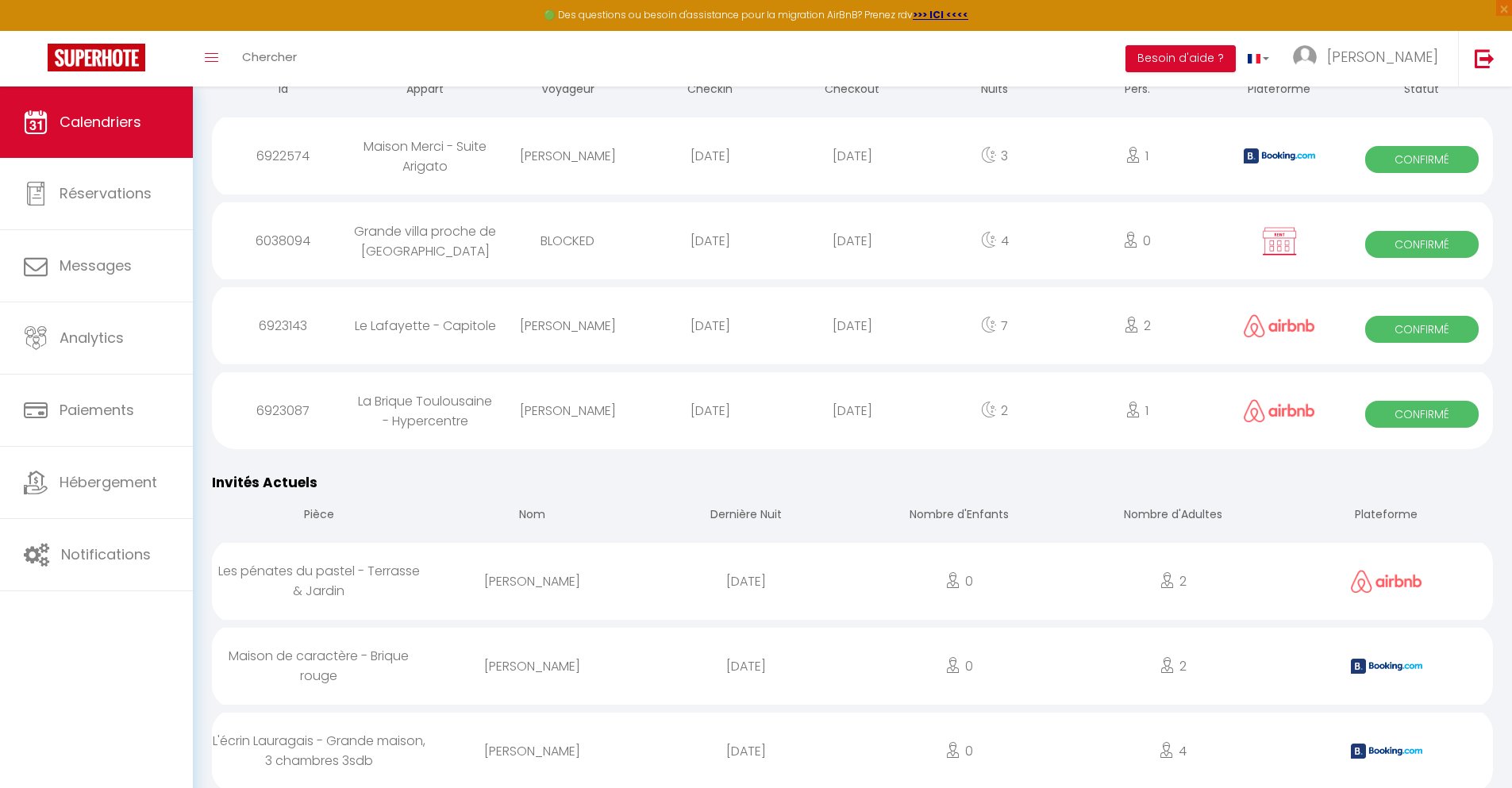
scroll to position [843, 0]
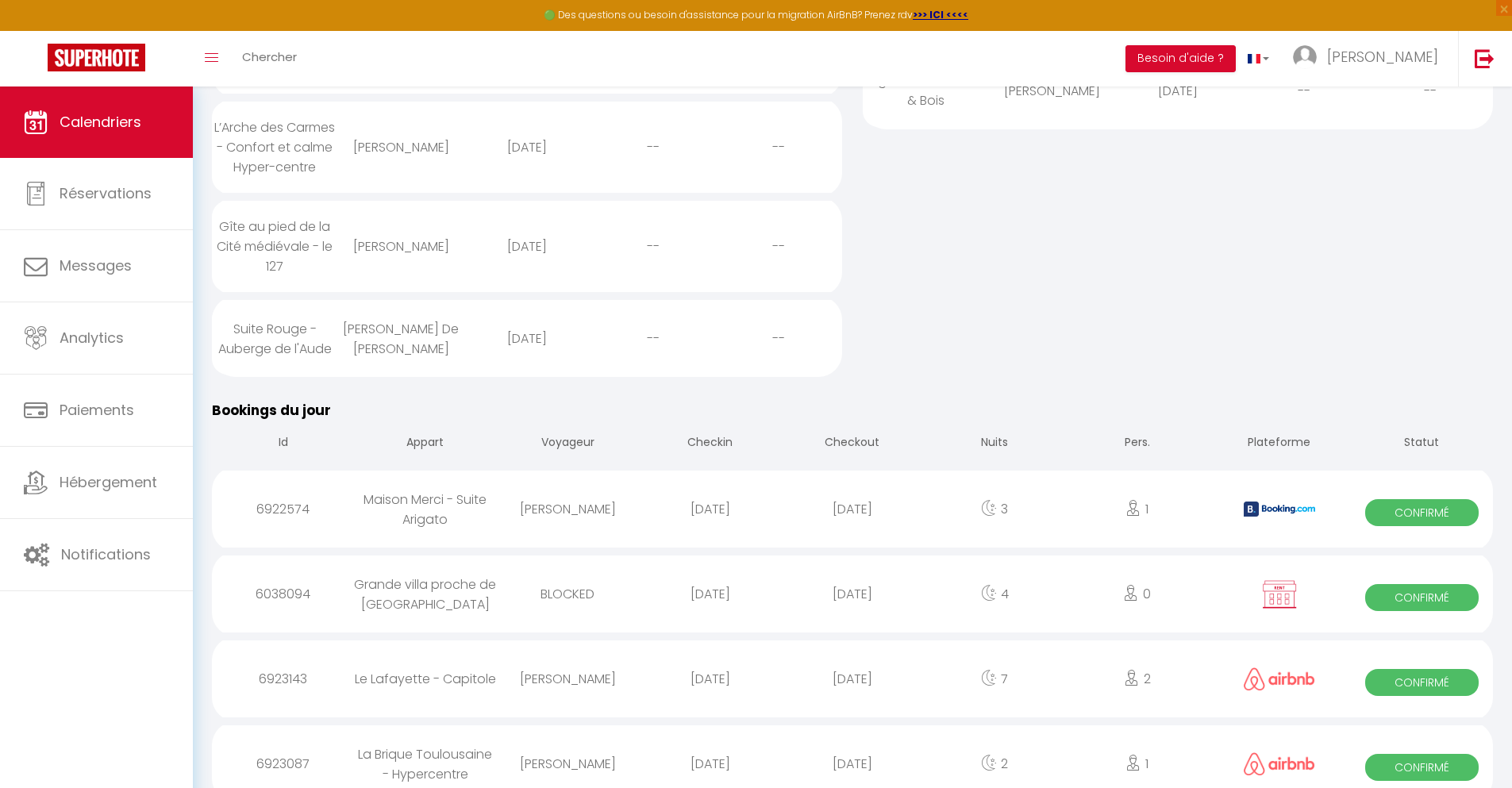
click at [853, 747] on div "[DATE]" at bounding box center [853, 763] width 142 height 51
select select "0"
select select "1"
select select
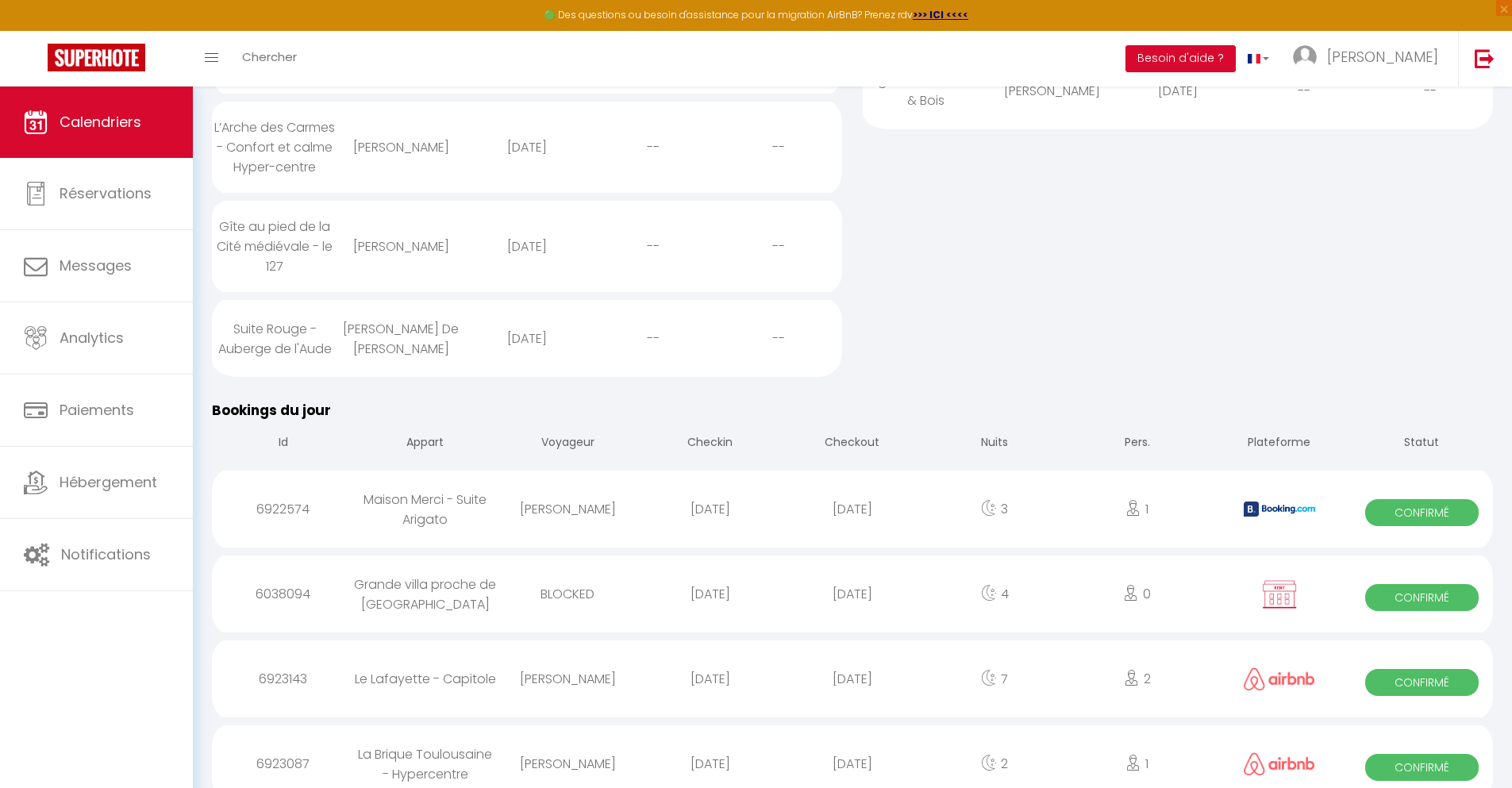
select select
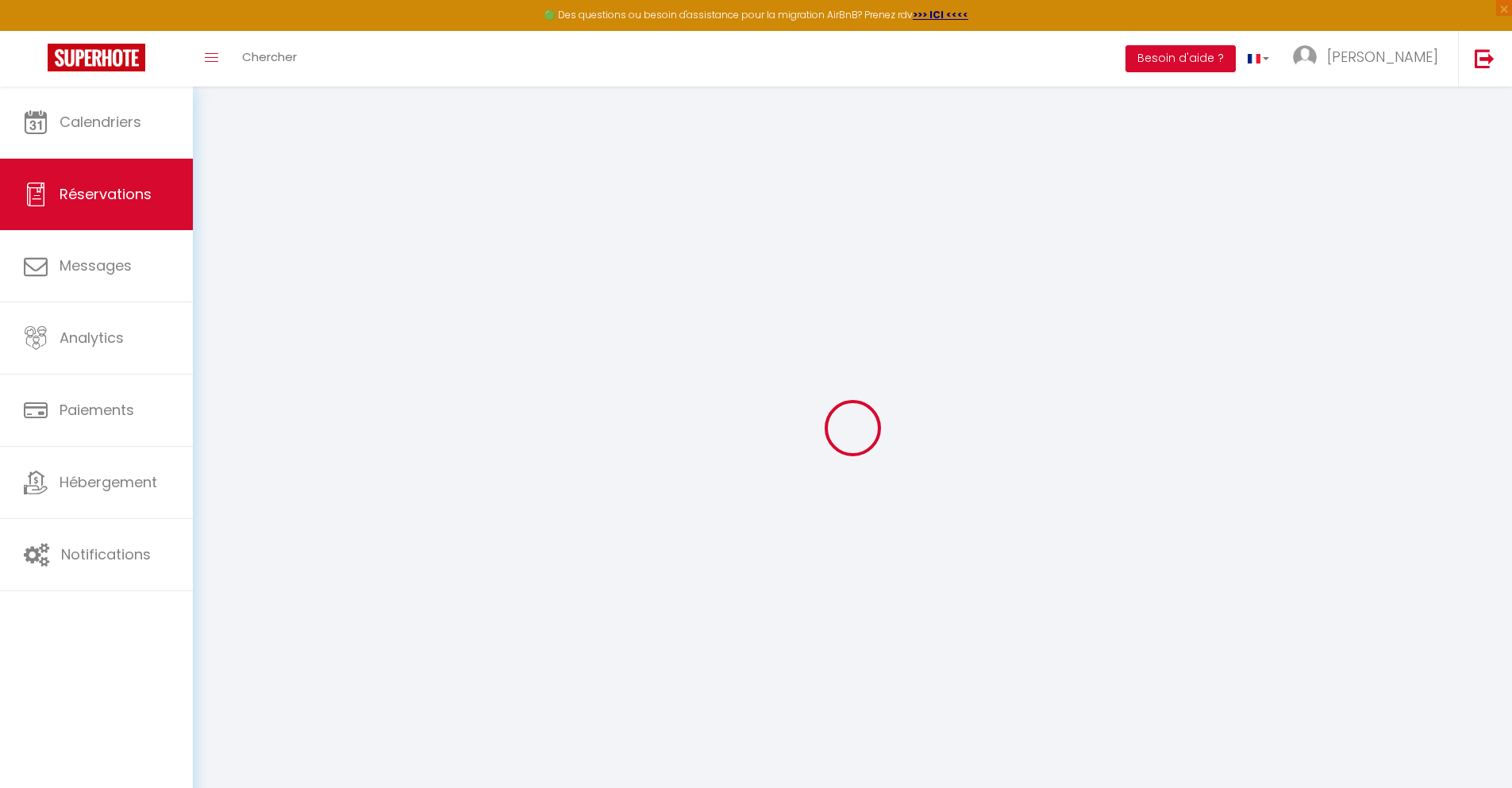
type input "[PERSON_NAME]"
type input "Iribe"
type input "[EMAIL_ADDRESS][DOMAIN_NAME]"
type input "[PHONE_NUMBER]"
select select
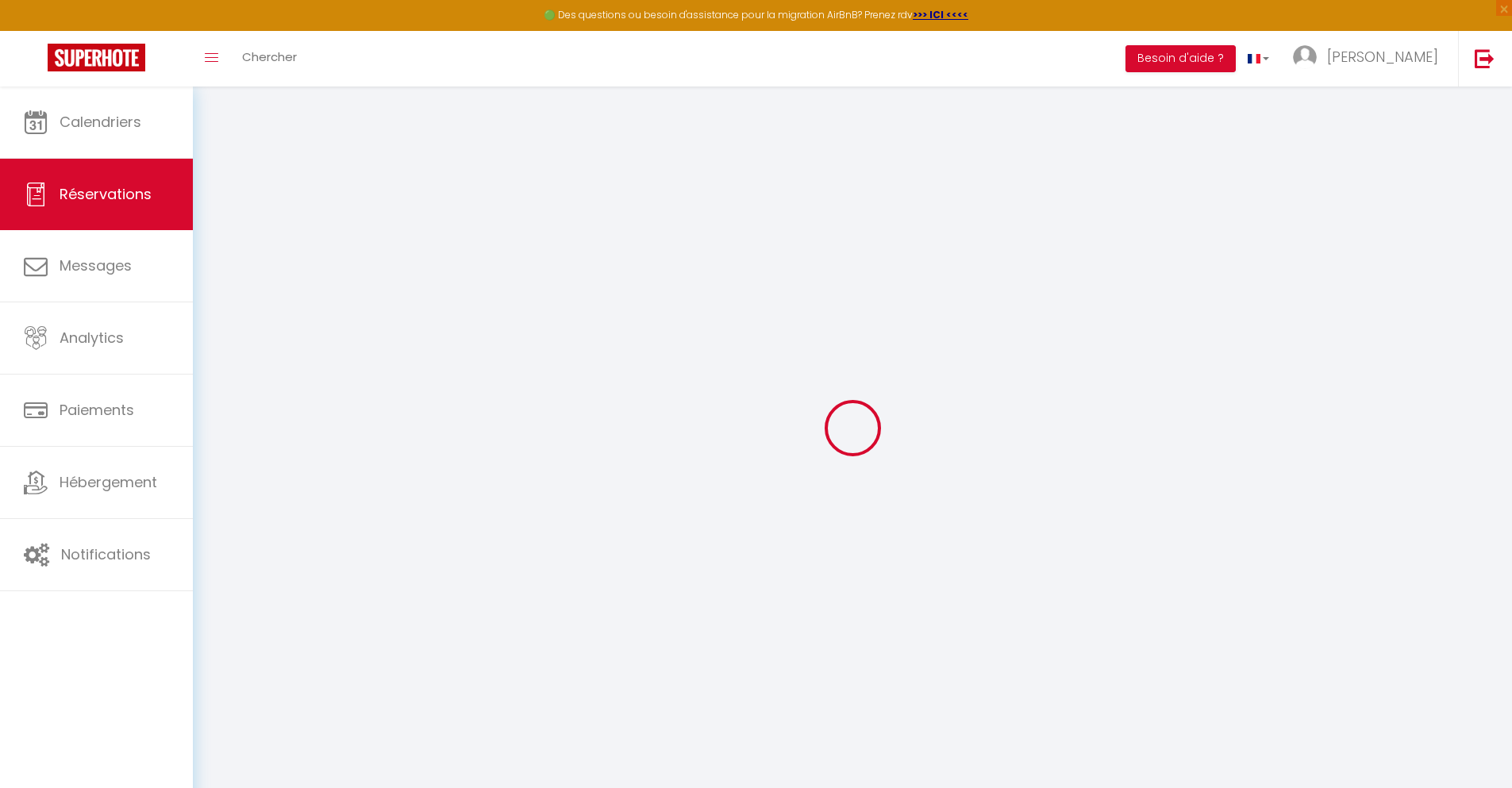
type input "24.66"
select select "76594"
select select "1"
select select
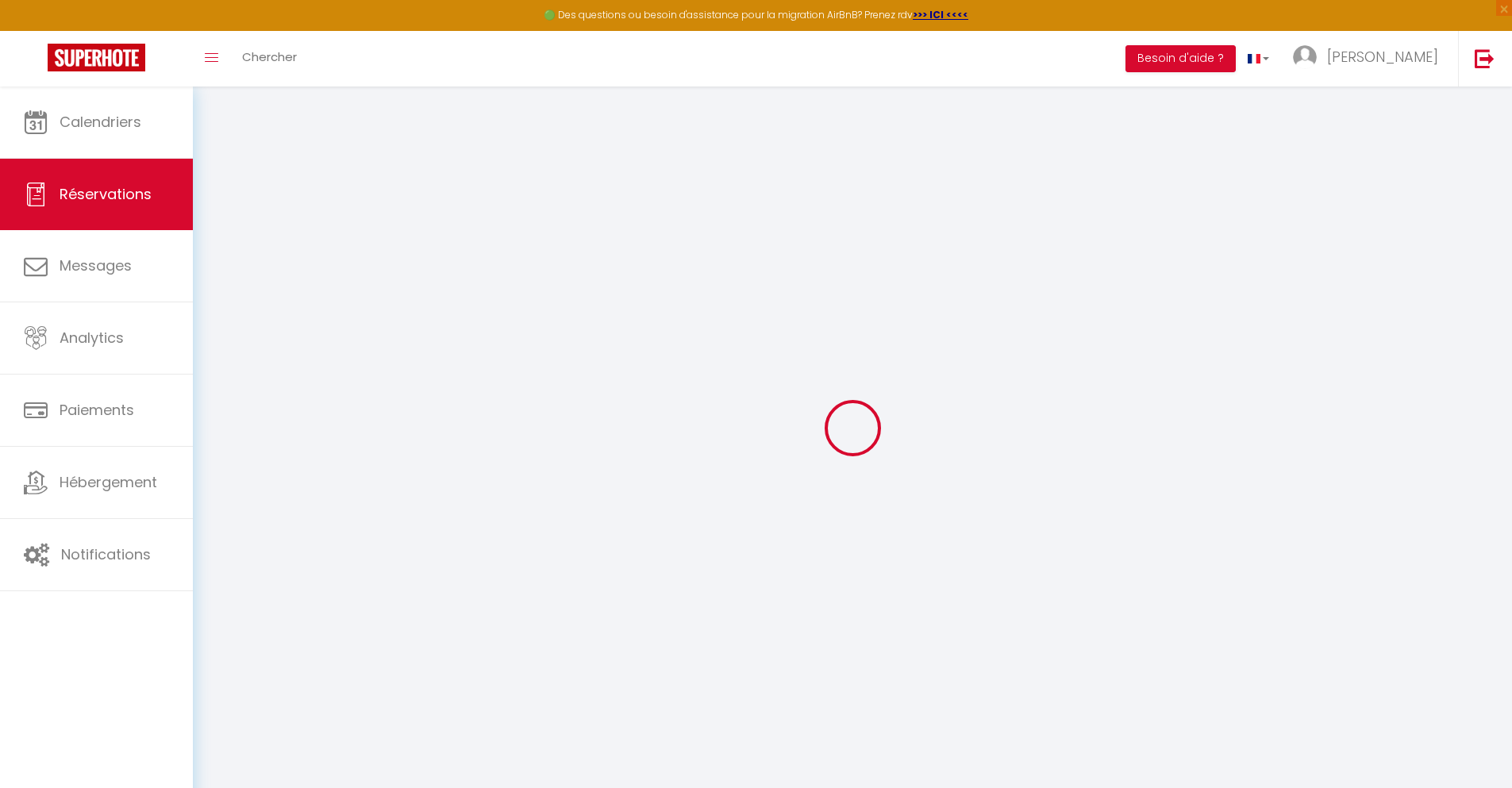
type input "1"
select select "12"
select select
type input "97"
checkbox input "false"
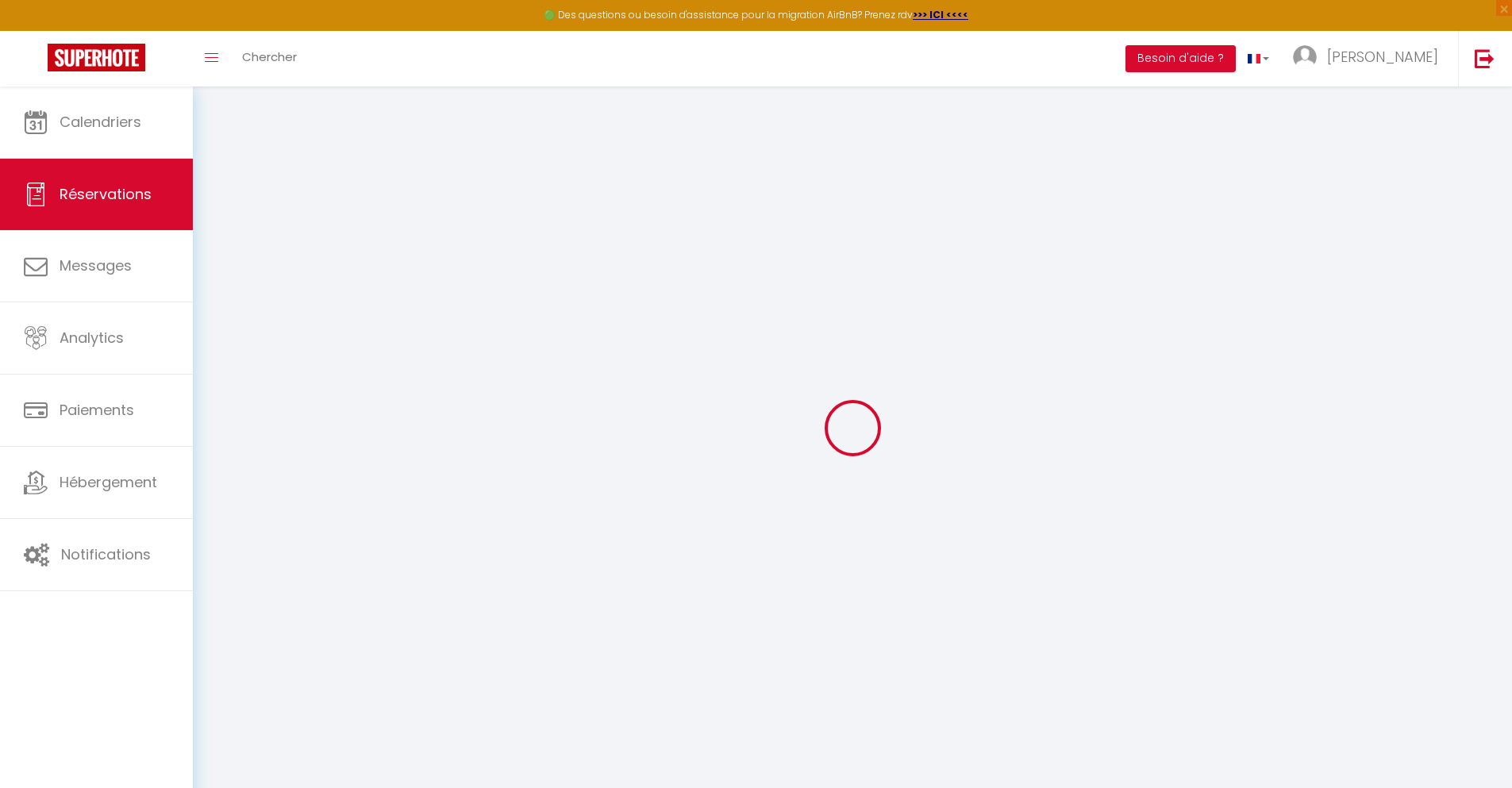
type input "0"
select select "1"
type input "0"
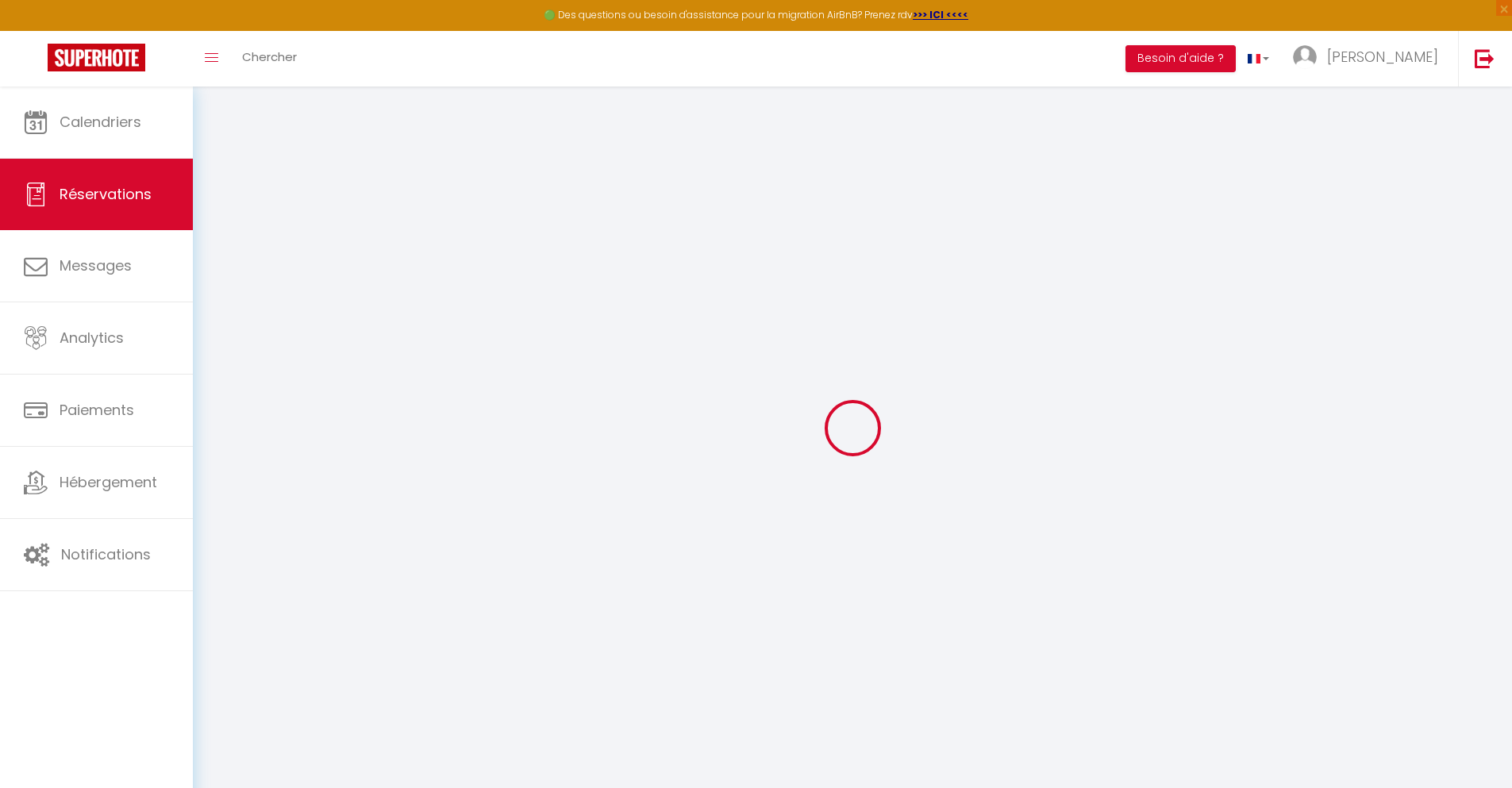
select select
select select "15"
checkbox input "false"
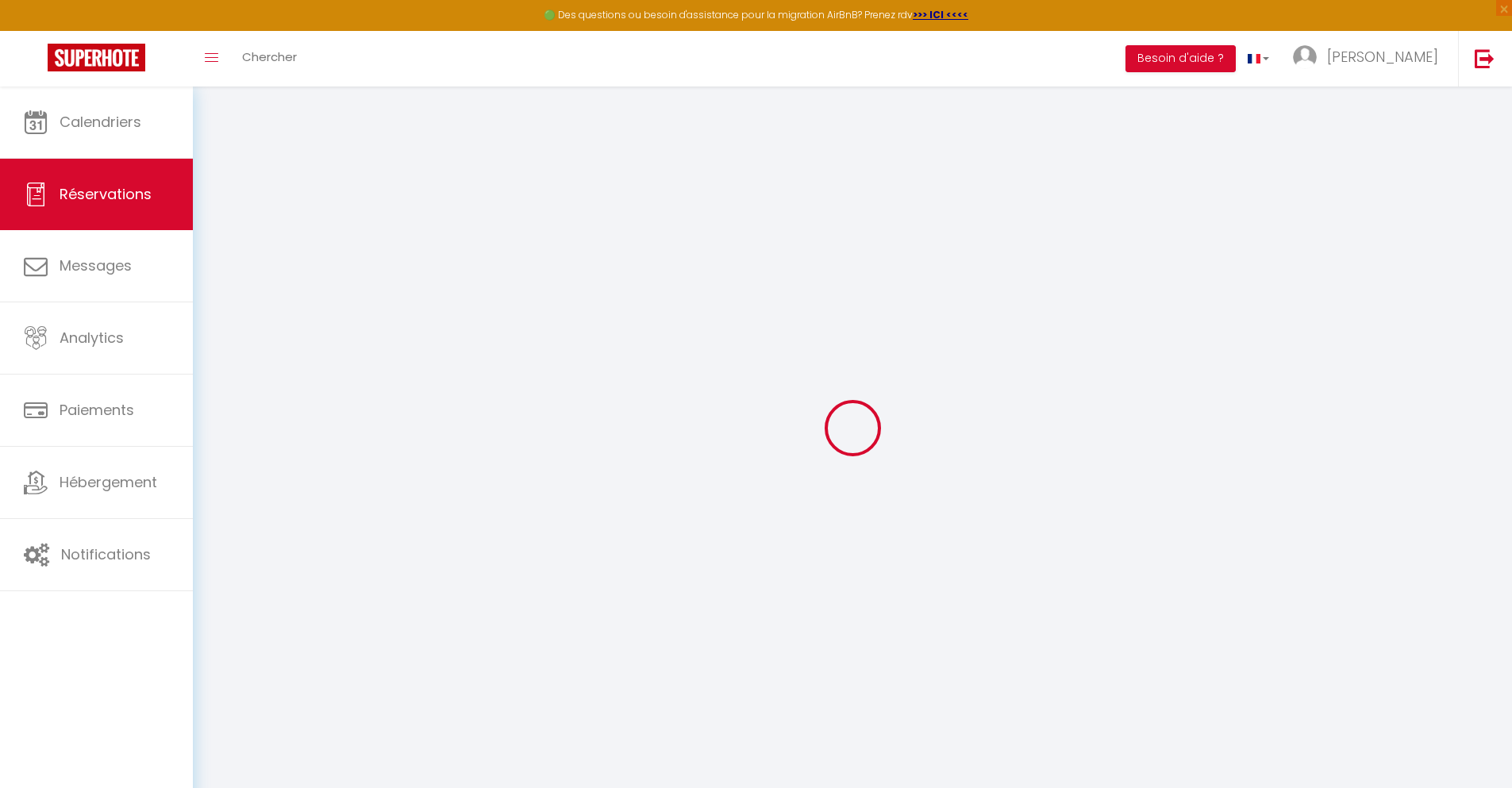
select select
checkbox input "false"
select select
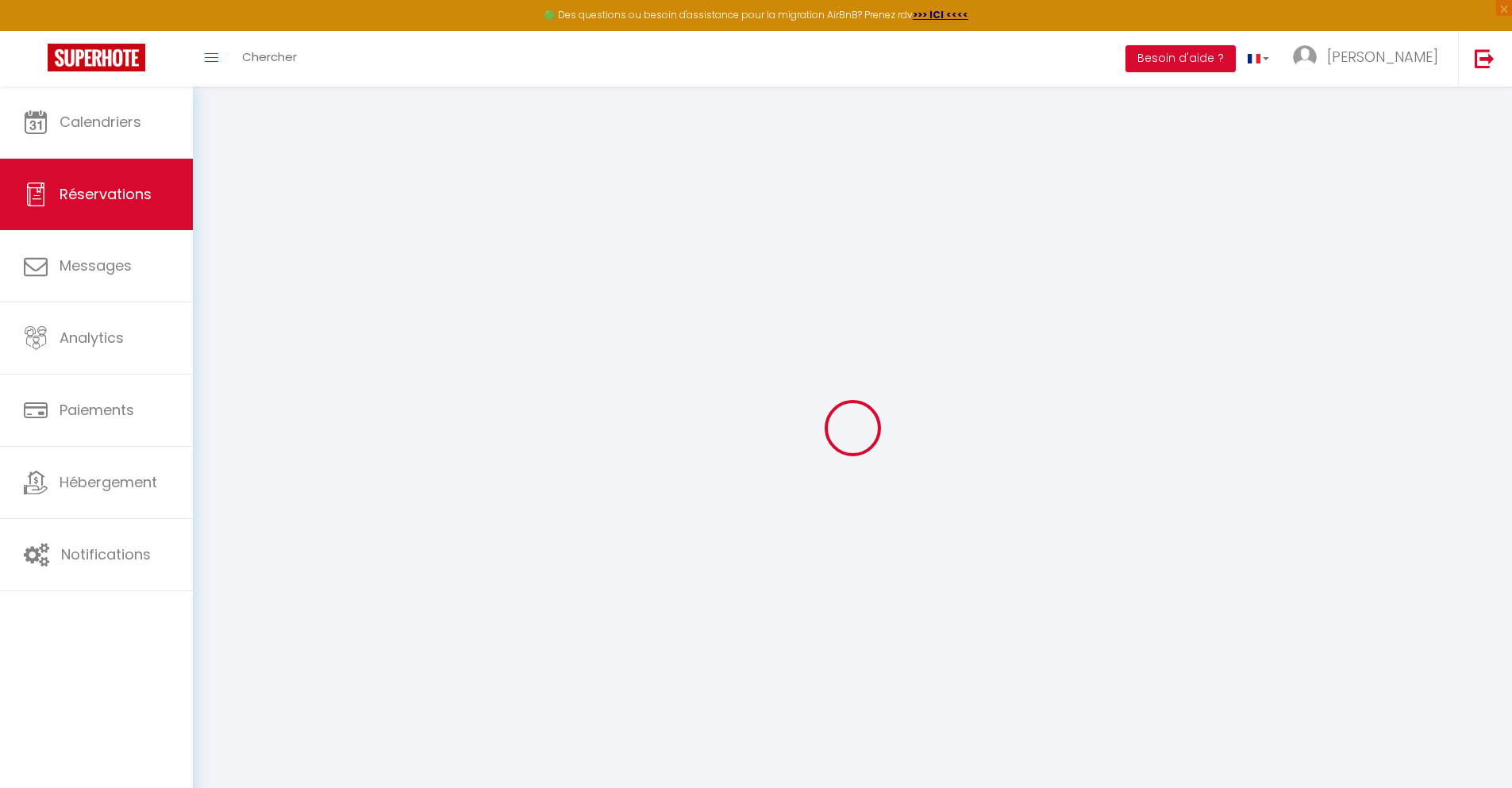
select select
checkbox input "false"
select select
type input "40"
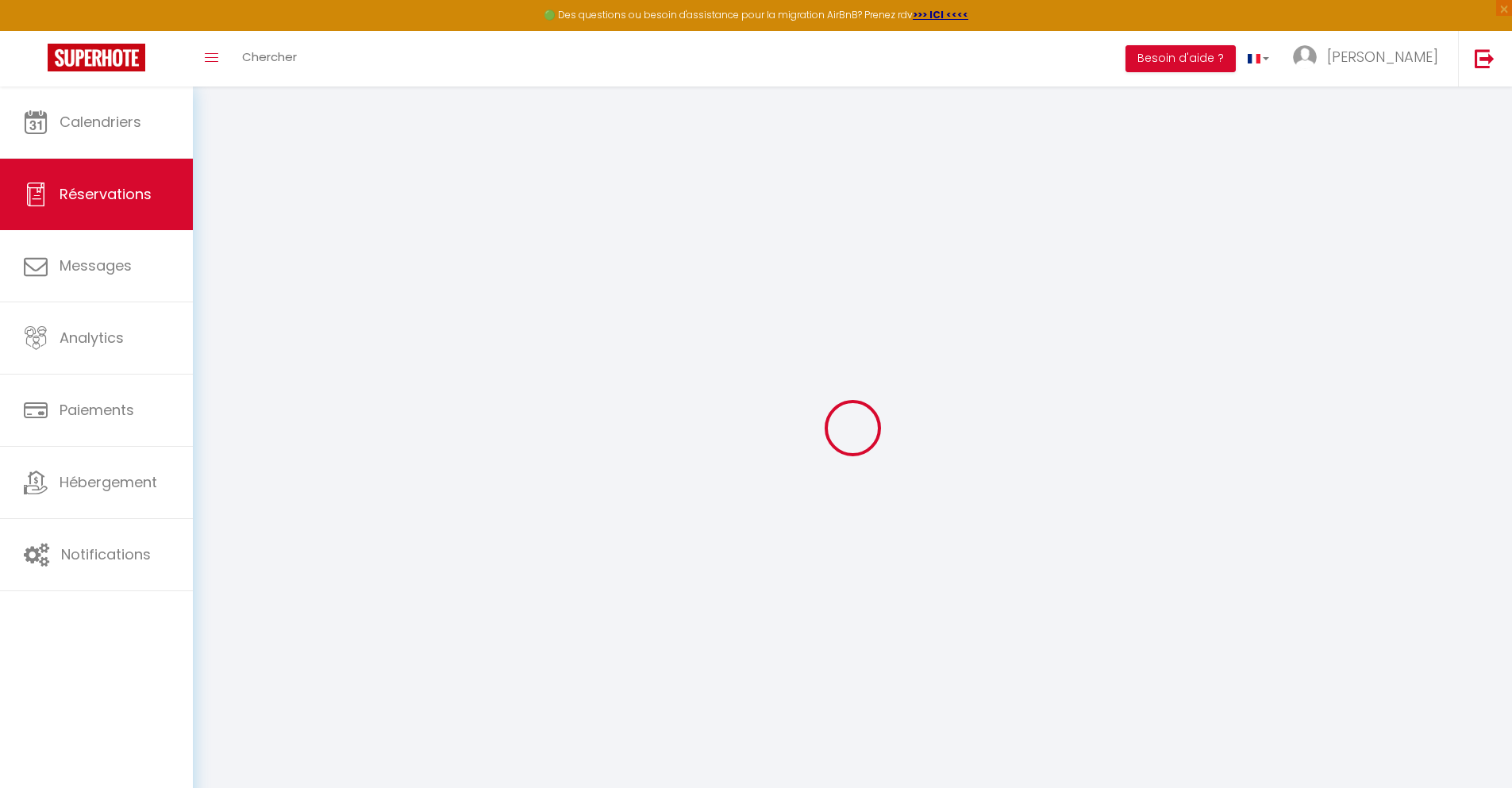
type input "6.99"
select select
checkbox input "false"
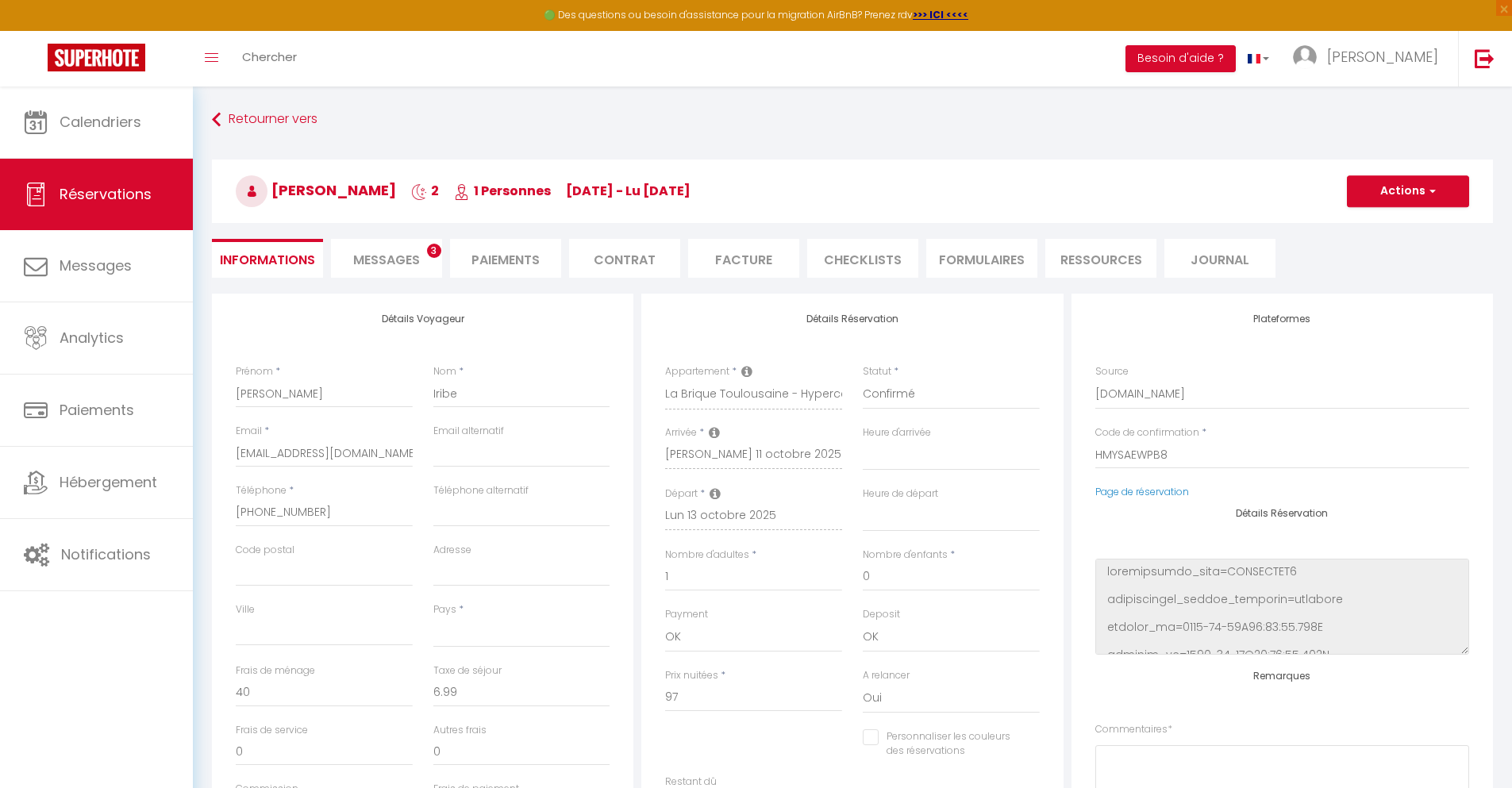
select select
checkbox input "false"
select select
